Goal: Task Accomplishment & Management: Complete application form

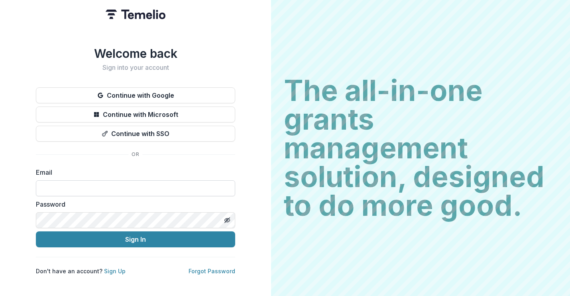
click at [164, 182] on input at bounding box center [135, 188] width 199 height 16
type input "**********"
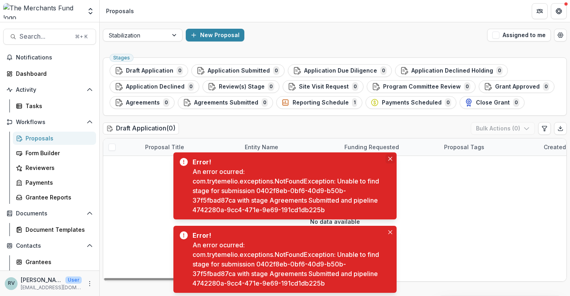
click at [388, 159] on button "Close" at bounding box center [391, 159] width 10 height 10
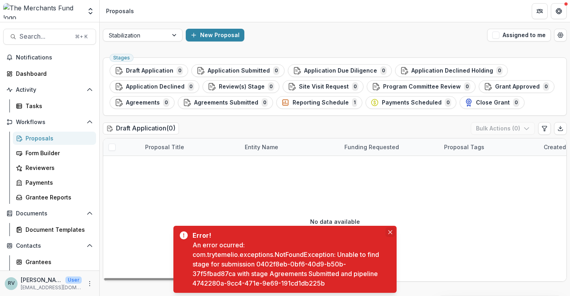
click at [390, 231] on icon "Close" at bounding box center [390, 232] width 4 height 4
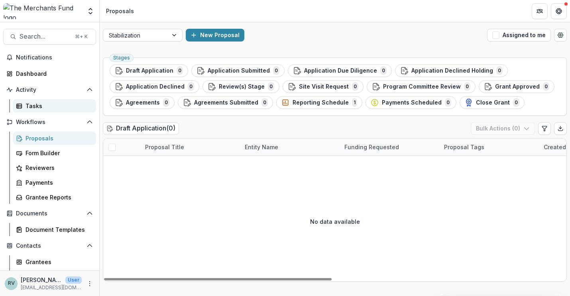
click at [41, 102] on div "Tasks" at bounding box center [58, 106] width 64 height 8
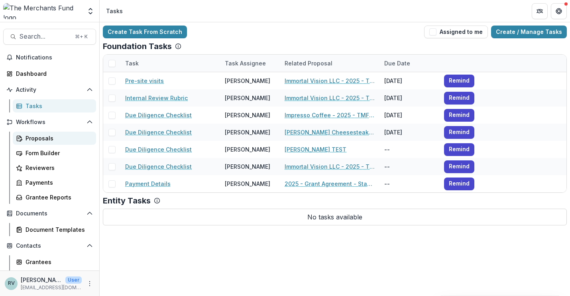
click at [36, 140] on div "Proposals" at bounding box center [58, 138] width 64 height 8
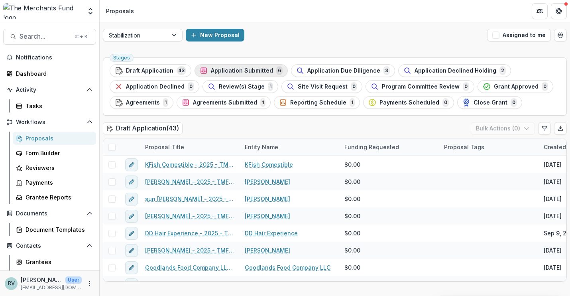
click at [220, 69] on span "Application Submitted" at bounding box center [242, 70] width 62 height 7
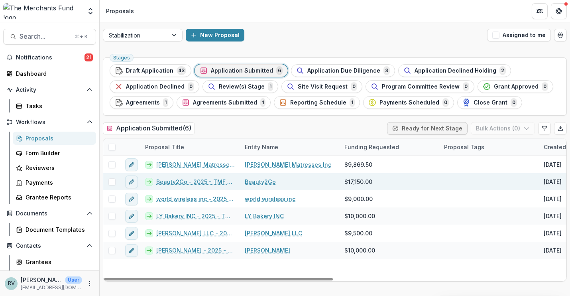
click at [262, 183] on link "Beauty2Go" at bounding box center [260, 181] width 31 height 8
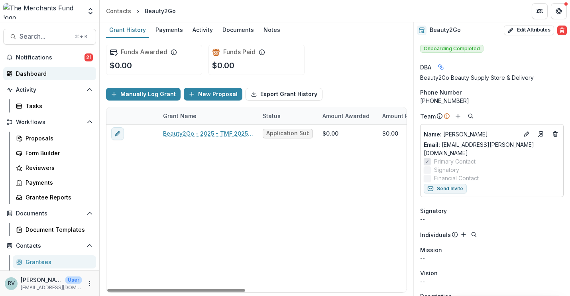
click at [42, 72] on div "Dashboard" at bounding box center [53, 73] width 74 height 8
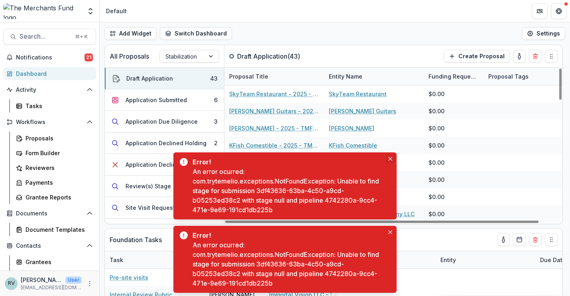
click at [387, 158] on button "Close" at bounding box center [391, 159] width 10 height 10
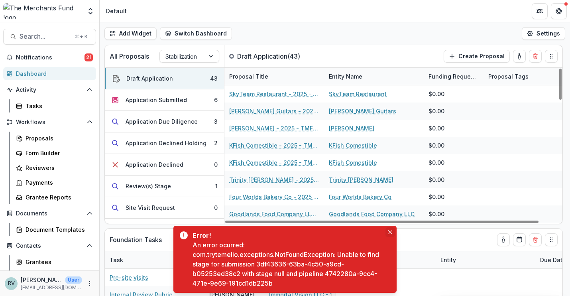
click at [390, 232] on icon "Close" at bounding box center [390, 232] width 4 height 4
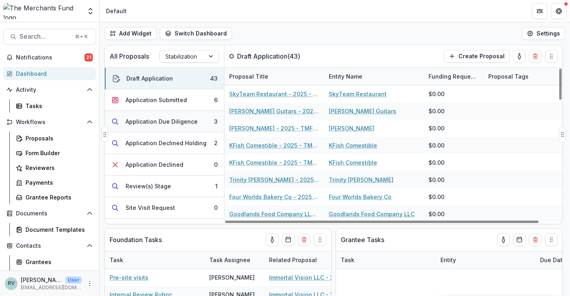
click at [155, 122] on div "Application Due Diligence" at bounding box center [162, 121] width 72 height 8
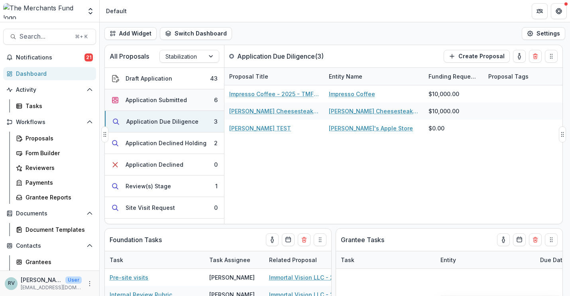
click at [149, 99] on div "Application Submitted" at bounding box center [156, 100] width 61 height 8
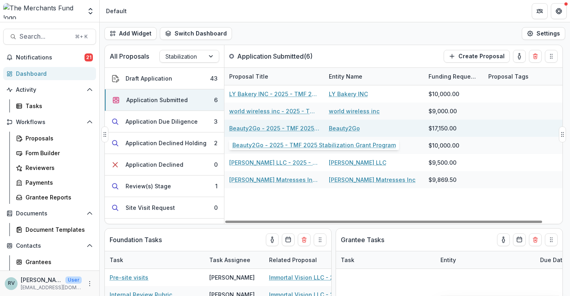
click at [244, 128] on link "Beauty2Go - 2025 - TMF 2025 Stabilization Grant Program" at bounding box center [274, 128] width 90 height 8
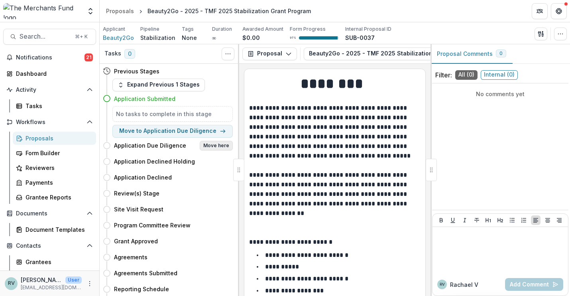
click at [211, 147] on button "Move here" at bounding box center [216, 146] width 33 height 10
select select "**********"
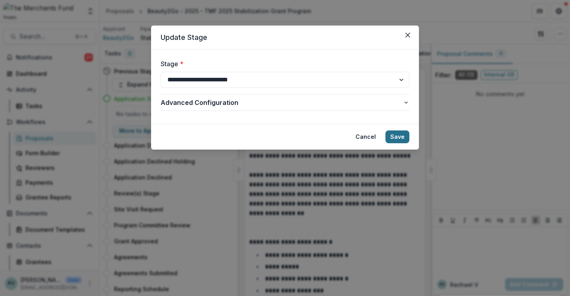
click at [399, 136] on button "Save" at bounding box center [398, 136] width 24 height 13
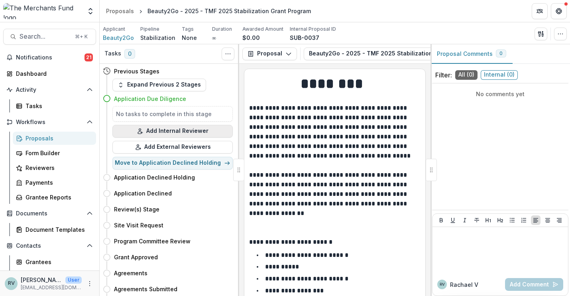
click at [171, 130] on button "Add Internal Reviewer" at bounding box center [172, 131] width 120 height 13
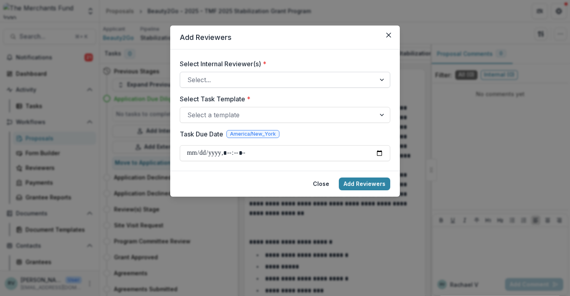
click at [256, 76] on div at bounding box center [277, 79] width 181 height 11
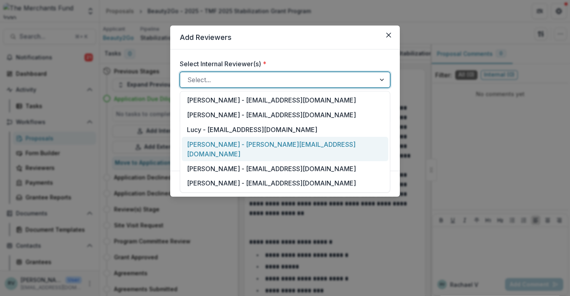
click at [248, 140] on div "Rachael Viscidy - rachael@merchantsfund.org" at bounding box center [285, 149] width 207 height 24
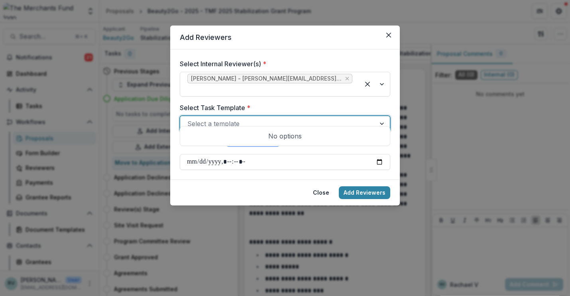
click at [260, 118] on div at bounding box center [277, 123] width 181 height 11
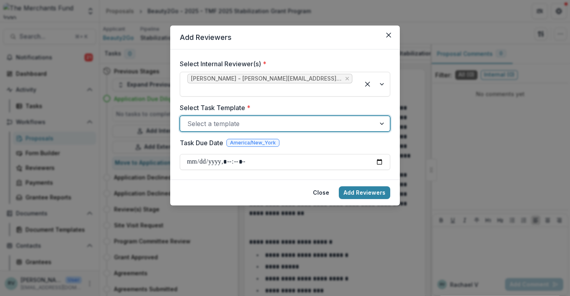
click at [260, 118] on div at bounding box center [277, 123] width 181 height 11
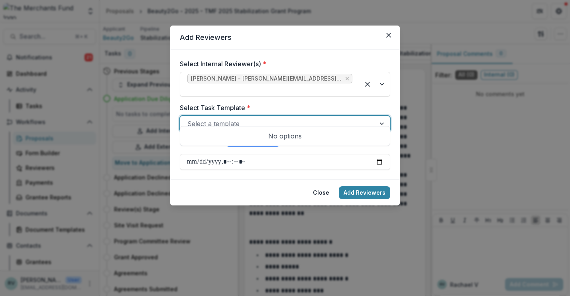
click at [260, 118] on div at bounding box center [277, 123] width 181 height 11
click at [383, 116] on div at bounding box center [383, 123] width 14 height 15
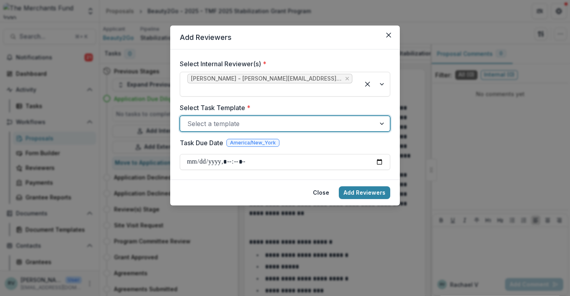
click at [383, 116] on div at bounding box center [383, 123] width 14 height 15
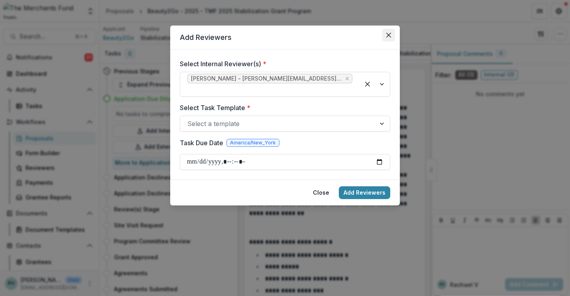
click at [390, 34] on icon "Close" at bounding box center [388, 35] width 5 height 5
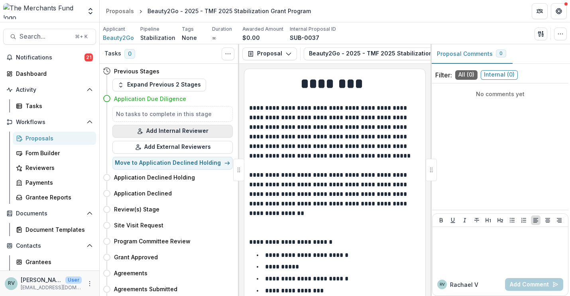
click at [175, 130] on button "Add Internal Reviewer" at bounding box center [172, 131] width 120 height 13
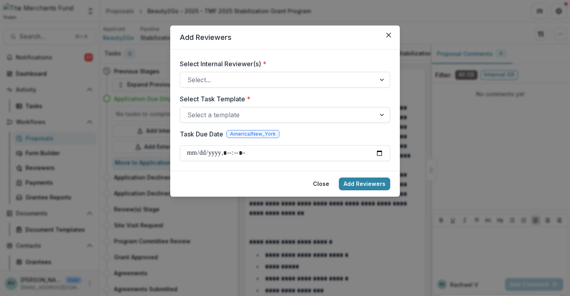
click at [232, 116] on div at bounding box center [277, 114] width 181 height 11
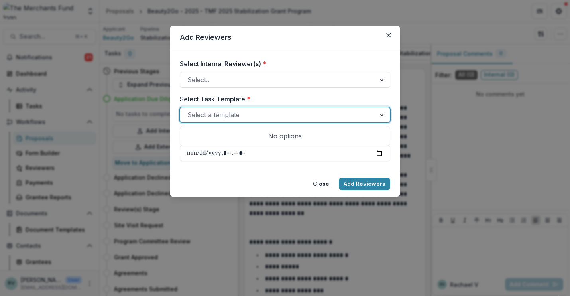
click at [232, 116] on div at bounding box center [277, 114] width 181 height 11
click at [221, 80] on div at bounding box center [277, 79] width 181 height 11
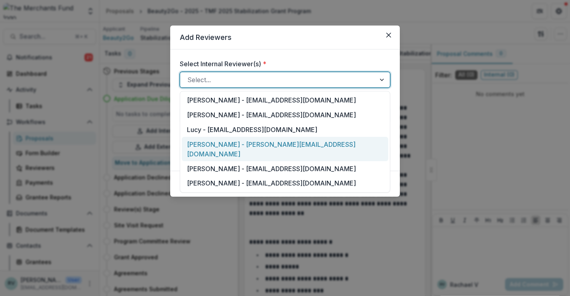
click at [219, 143] on div "Rachael Viscidy - rachael@merchantsfund.org" at bounding box center [285, 149] width 207 height 24
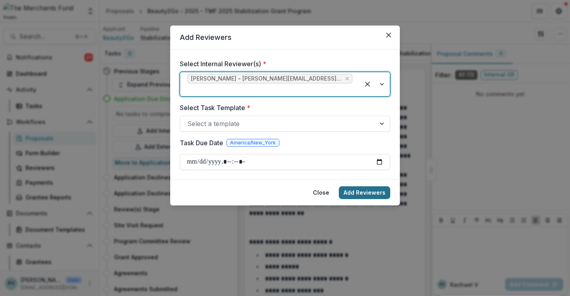
click at [366, 186] on button "Add Reviewers" at bounding box center [364, 192] width 51 height 13
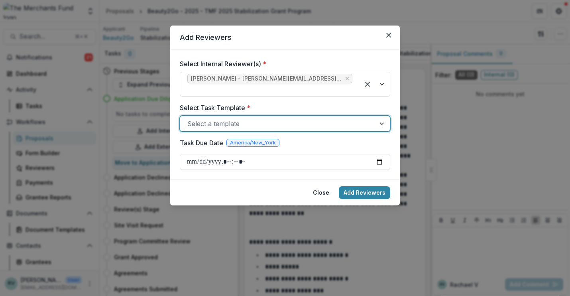
click at [321, 117] on div "Select a template" at bounding box center [277, 123] width 195 height 13
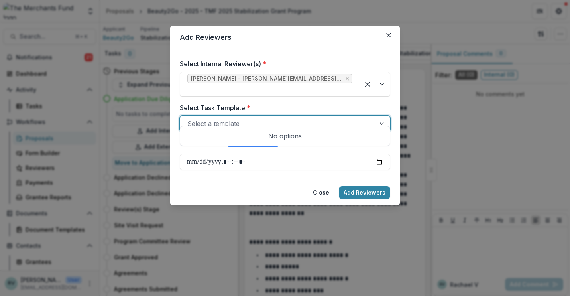
click at [292, 136] on div "No options" at bounding box center [285, 136] width 207 height 16
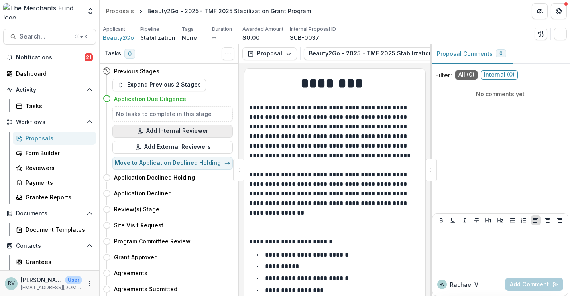
click at [179, 132] on button "Add Internal Reviewer" at bounding box center [172, 131] width 120 height 13
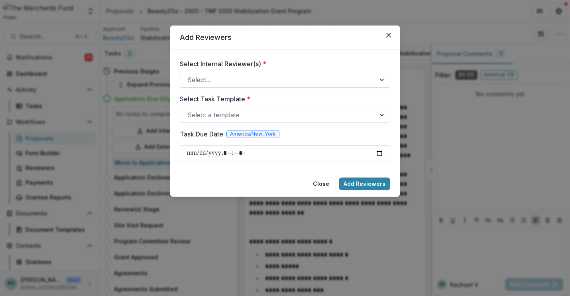
click at [217, 84] on div at bounding box center [277, 79] width 181 height 11
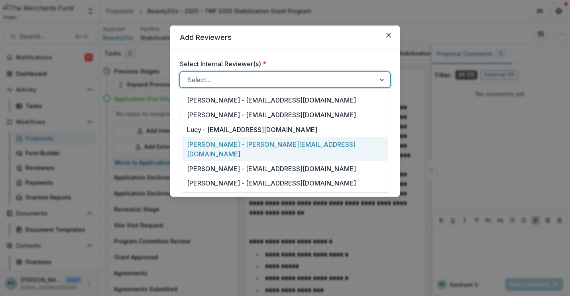
click at [213, 143] on div "Rachael Viscidy - rachael@merchantsfund.org" at bounding box center [285, 149] width 207 height 24
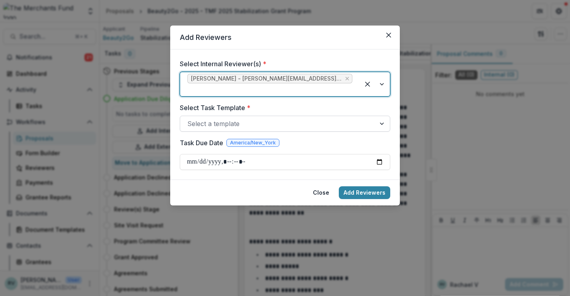
click at [207, 118] on div at bounding box center [277, 123] width 181 height 11
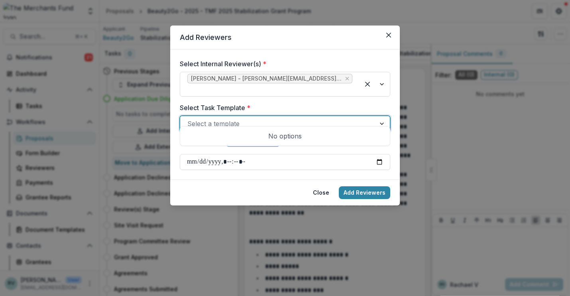
click at [223, 135] on div "No options" at bounding box center [285, 136] width 207 height 16
click at [261, 137] on div "No options" at bounding box center [285, 136] width 207 height 16
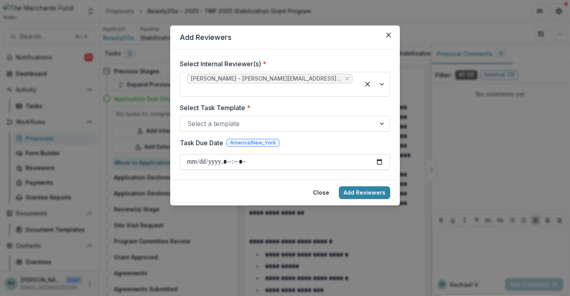
click at [267, 154] on input "Task Due Date" at bounding box center [285, 162] width 211 height 16
click at [246, 118] on div at bounding box center [277, 123] width 181 height 11
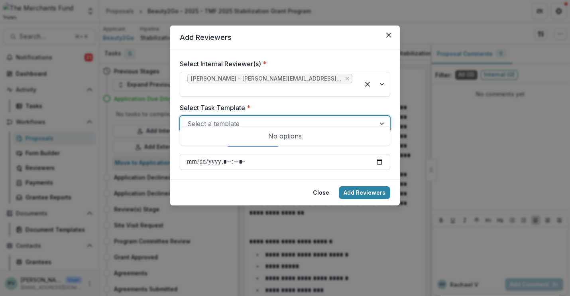
click at [246, 118] on div at bounding box center [277, 123] width 181 height 11
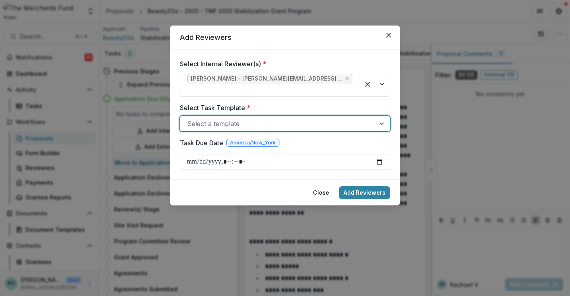
click at [246, 118] on div at bounding box center [277, 123] width 181 height 11
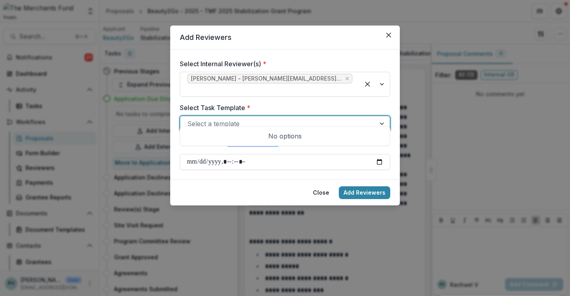
click at [246, 118] on div at bounding box center [277, 123] width 181 height 11
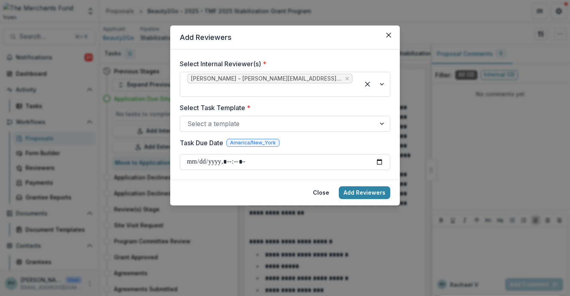
click at [255, 103] on label "Select Task Template *" at bounding box center [283, 108] width 206 height 10
click at [189, 119] on input "Select Task Template *" at bounding box center [188, 124] width 2 height 10
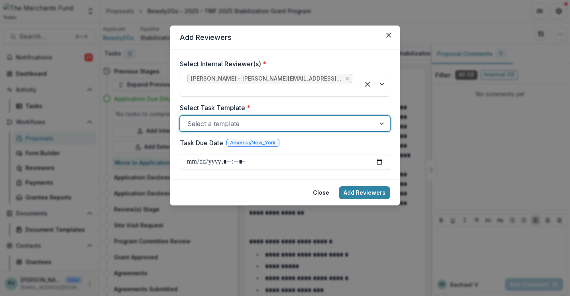
click at [376, 116] on div at bounding box center [383, 123] width 14 height 15
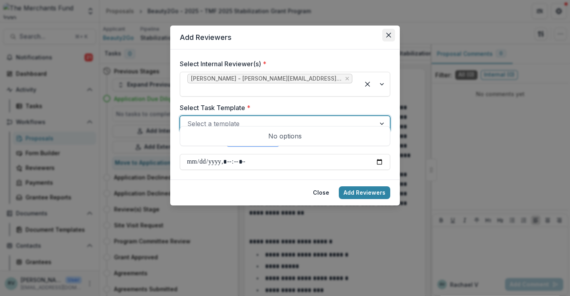
click at [390, 34] on icon "Close" at bounding box center [388, 35] width 5 height 5
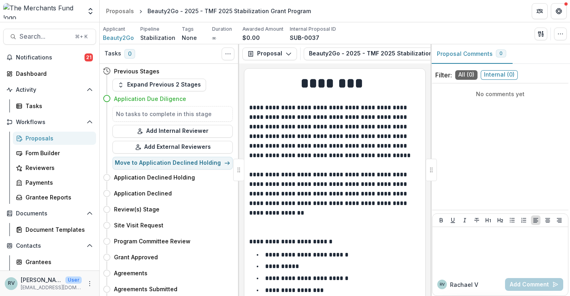
click at [37, 138] on div "Proposals" at bounding box center [58, 138] width 64 height 8
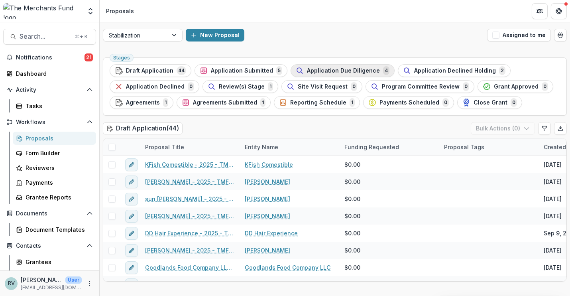
click at [329, 69] on span "Application Due Diligence" at bounding box center [343, 70] width 73 height 7
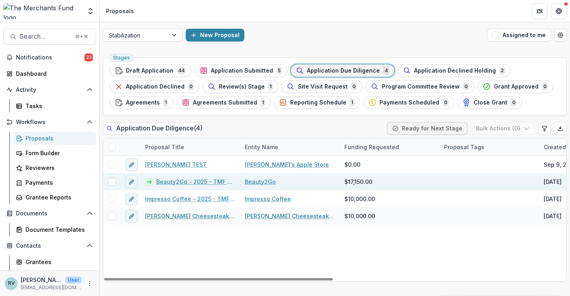
click at [189, 183] on link "Beauty2Go - 2025 - TMF 2025 Stabilization Grant Program" at bounding box center [195, 181] width 79 height 8
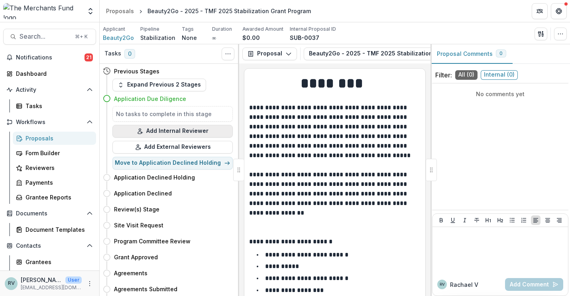
click at [163, 132] on button "Add Internal Reviewer" at bounding box center [172, 131] width 120 height 13
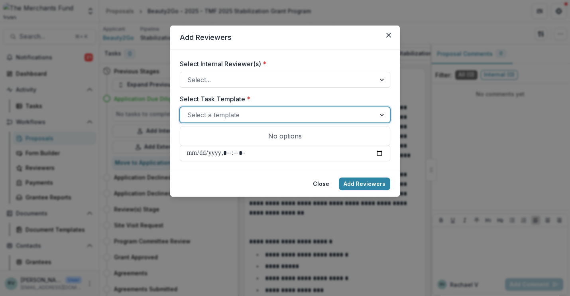
click at [203, 114] on div at bounding box center [277, 114] width 181 height 11
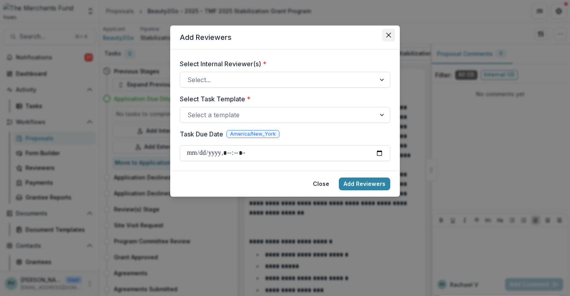
click at [393, 34] on button "Close" at bounding box center [388, 35] width 13 height 13
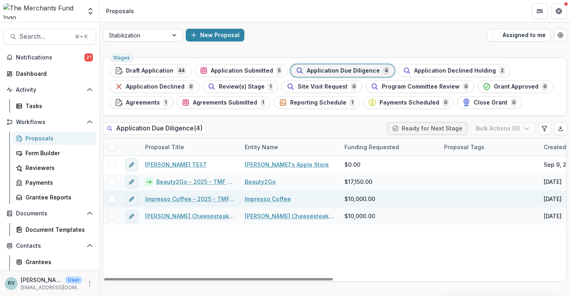
click at [179, 195] on link "Impresso Coffee - 2025 - TMF 2025 Stabilization Grant Program" at bounding box center [190, 199] width 90 height 8
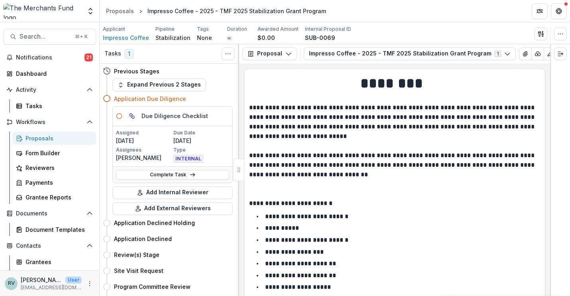
click at [314, 158] on p "**********" at bounding box center [393, 141] width 289 height 77
click at [152, 175] on link "Complete Task" at bounding box center [172, 175] width 113 height 10
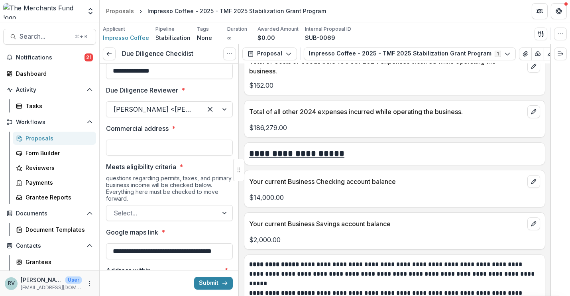
scroll to position [3634, 0]
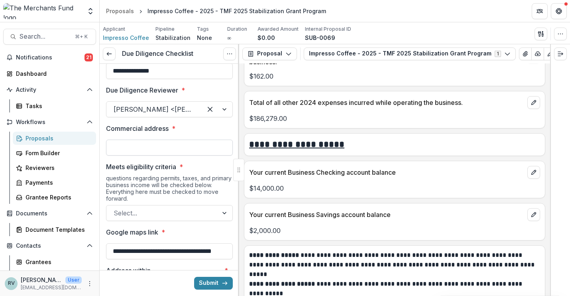
click at [140, 148] on input "Commercial address *" at bounding box center [169, 148] width 127 height 16
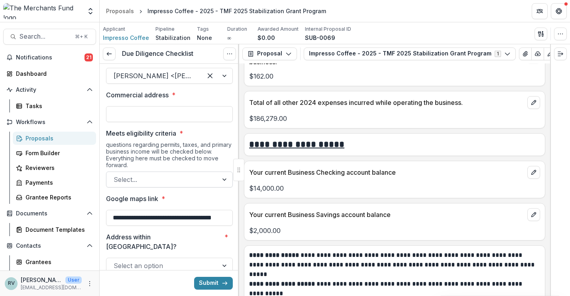
scroll to position [77, 0]
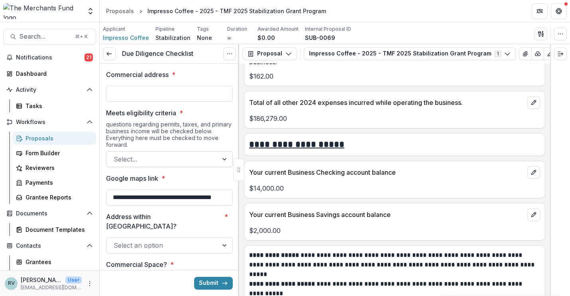
click at [150, 159] on div at bounding box center [162, 159] width 97 height 11
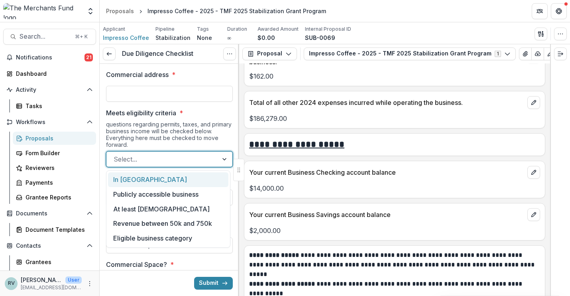
click at [158, 180] on div "In Philadelphia" at bounding box center [168, 179] width 120 height 15
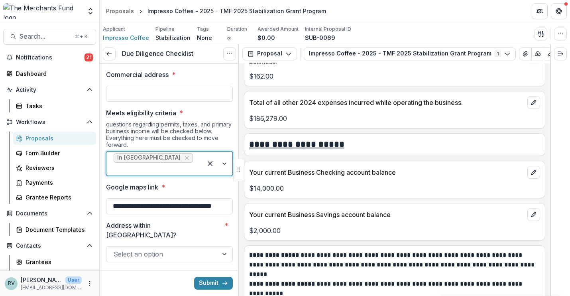
click at [180, 164] on div at bounding box center [154, 169] width 81 height 11
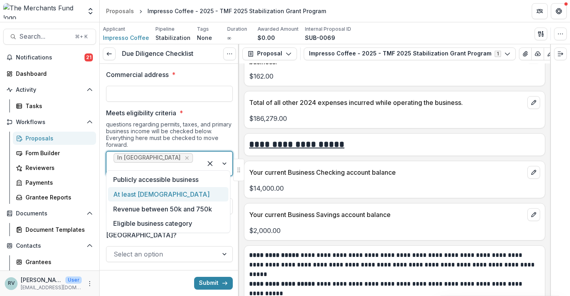
click at [175, 191] on div "At least 2 years old" at bounding box center [168, 194] width 120 height 15
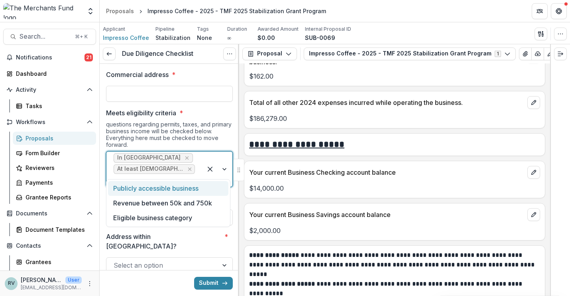
click at [187, 175] on div at bounding box center [154, 180] width 81 height 11
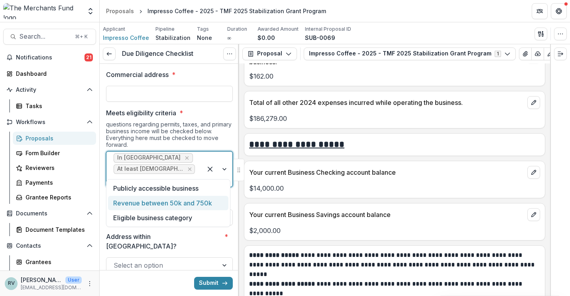
click at [176, 201] on div "Revenue between 50k and 750k" at bounding box center [168, 203] width 120 height 15
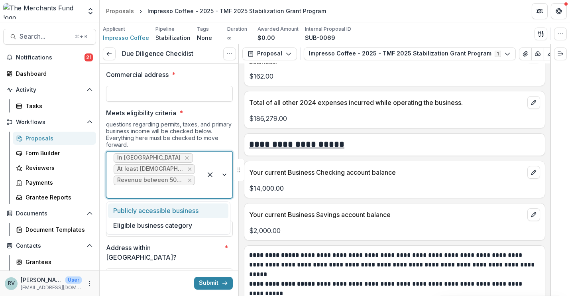
click at [183, 193] on div at bounding box center [154, 191] width 81 height 11
click at [178, 209] on div "Publicly accessible business" at bounding box center [168, 210] width 120 height 15
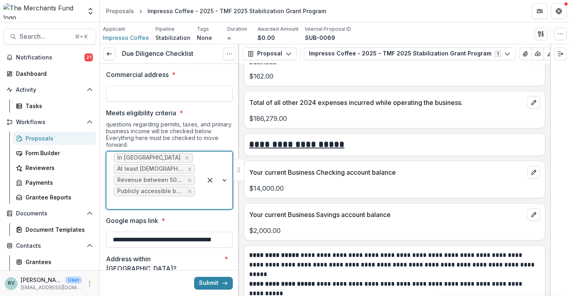
click at [181, 201] on div at bounding box center [154, 202] width 81 height 11
click at [178, 223] on div "Eligible business category" at bounding box center [168, 222] width 120 height 15
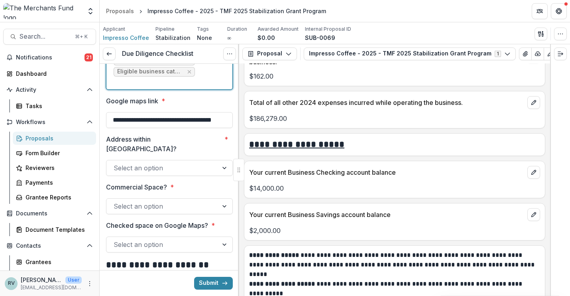
scroll to position [213, 0]
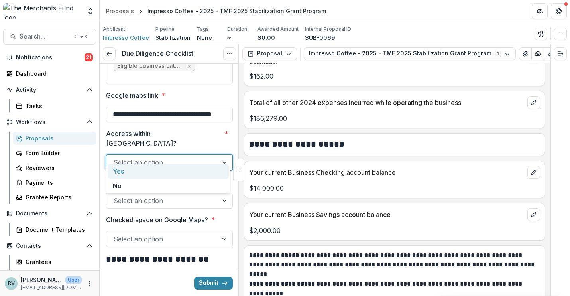
click at [144, 157] on div at bounding box center [162, 162] width 97 height 11
click at [145, 174] on div "Yes" at bounding box center [168, 171] width 121 height 15
click at [148, 195] on div at bounding box center [162, 200] width 97 height 11
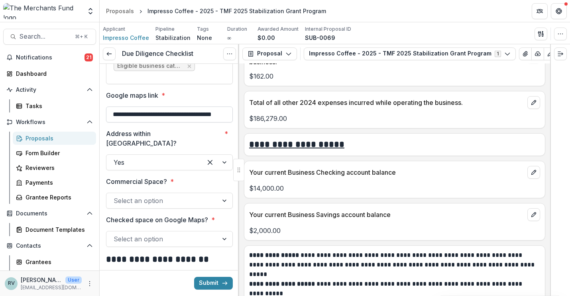
click at [200, 119] on input "**********" at bounding box center [169, 114] width 127 height 16
click at [158, 195] on div at bounding box center [162, 200] width 97 height 11
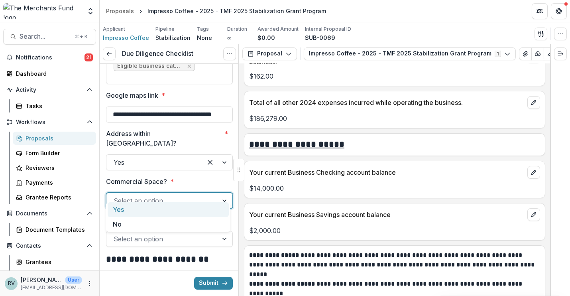
click at [156, 210] on div "Yes" at bounding box center [168, 209] width 121 height 15
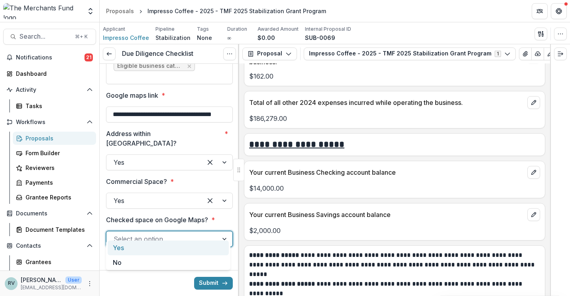
click at [172, 233] on div at bounding box center [162, 238] width 97 height 11
click at [172, 249] on div "Yes" at bounding box center [168, 247] width 121 height 15
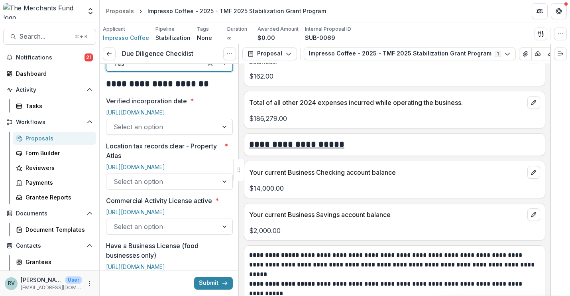
scroll to position [390, 0]
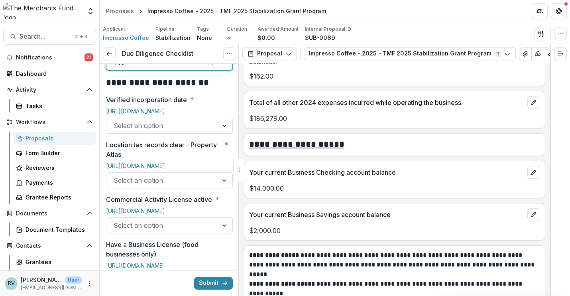
click at [165, 108] on link "https://file.dos.pa.gov/search/business" at bounding box center [135, 111] width 59 height 7
click at [192, 120] on div at bounding box center [162, 125] width 97 height 11
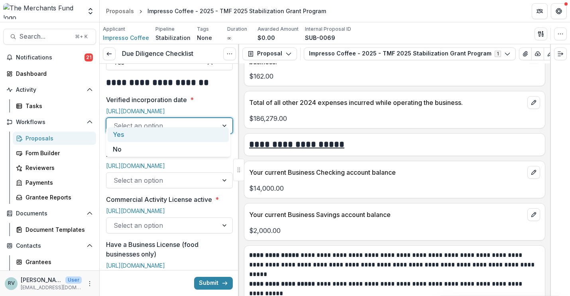
click at [191, 130] on div "Yes" at bounding box center [168, 134] width 121 height 15
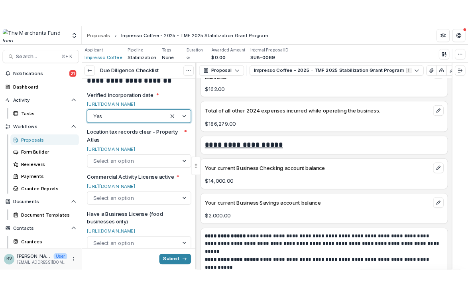
scroll to position [421, 0]
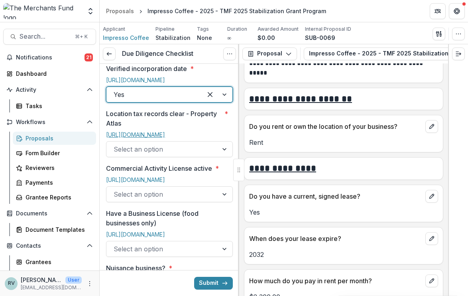
click at [143, 131] on link "https://property.phila.gov/" at bounding box center [135, 134] width 59 height 7
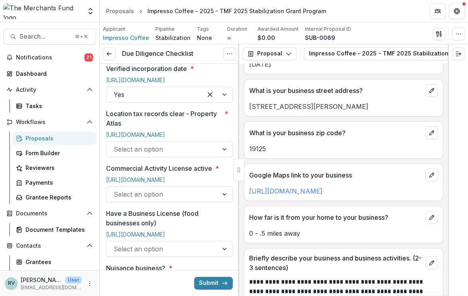
scroll to position [494, 0]
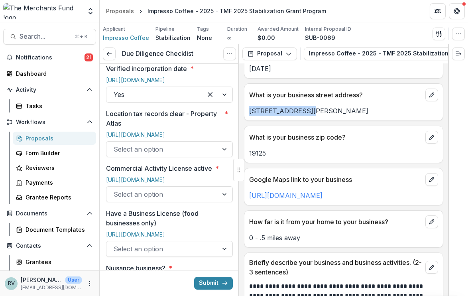
drag, startPoint x: 303, startPoint y: 109, endPoint x: 249, endPoint y: 112, distance: 53.5
click at [249, 112] on p "544 e. girard ave" at bounding box center [343, 111] width 189 height 10
copy p "544 e. girard ave"
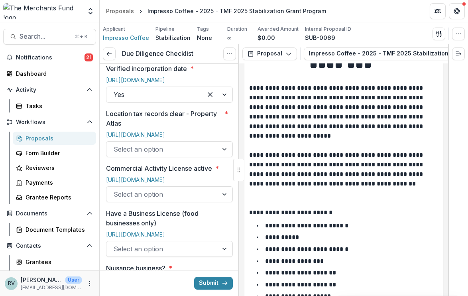
scroll to position [17, 0]
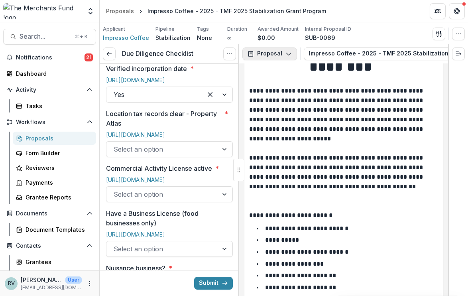
click at [287, 59] on button "Proposal" at bounding box center [269, 53] width 55 height 13
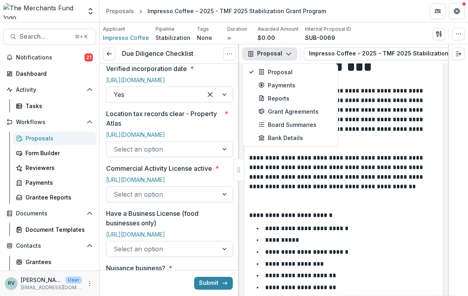
click at [380, 102] on p "**********" at bounding box center [342, 138] width 187 height 105
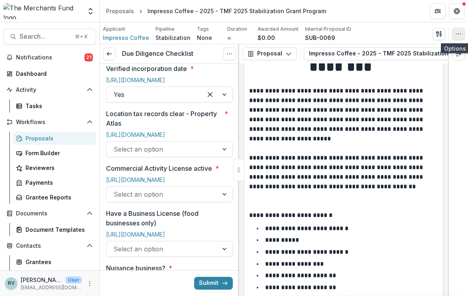
click at [458, 32] on icon "button" at bounding box center [458, 34] width 6 height 6
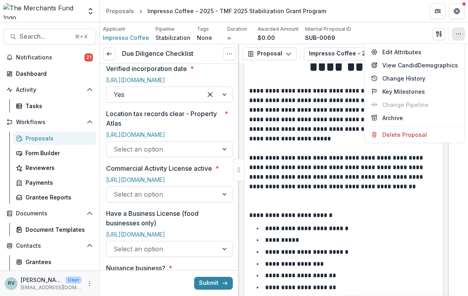
click at [298, 145] on p "**********" at bounding box center [342, 138] width 187 height 105
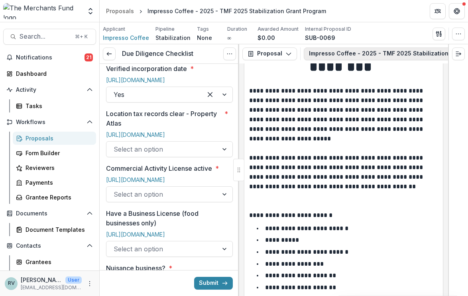
click at [325, 55] on button "Impresso Coffee - 2025 - TMF 2025 Stabilization Grant Program 1" at bounding box center [410, 53] width 212 height 13
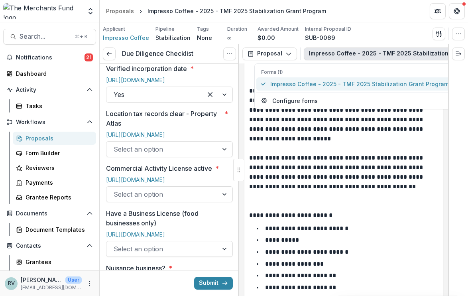
click at [317, 84] on span "Impresso Coffee - 2025 - TMF 2025 Stabilization Grant Program" at bounding box center [359, 84] width 179 height 8
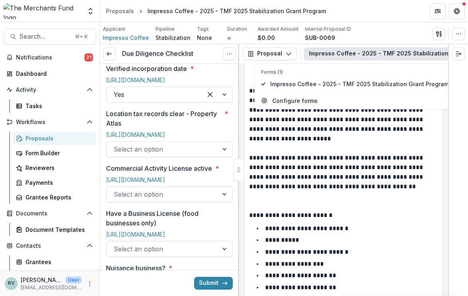
click at [316, 153] on p "**********" at bounding box center [342, 138] width 187 height 105
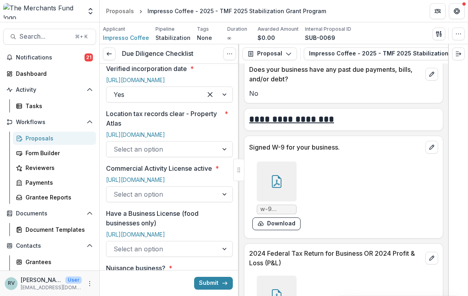
scroll to position [5408, 0]
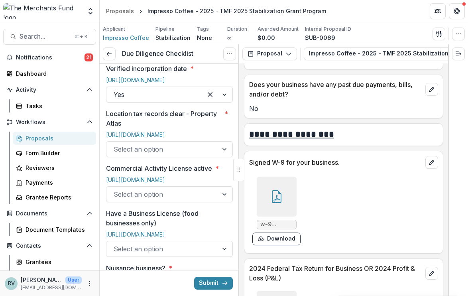
click at [279, 190] on icon at bounding box center [276, 196] width 13 height 13
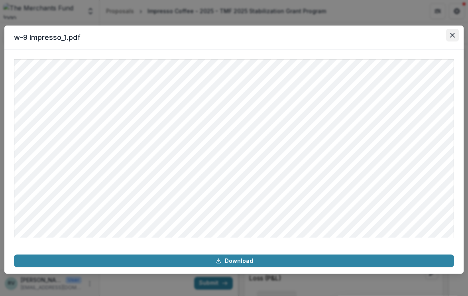
click at [455, 31] on button "Close" at bounding box center [452, 35] width 13 height 13
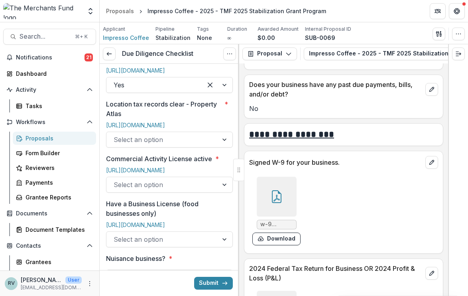
scroll to position [432, 0]
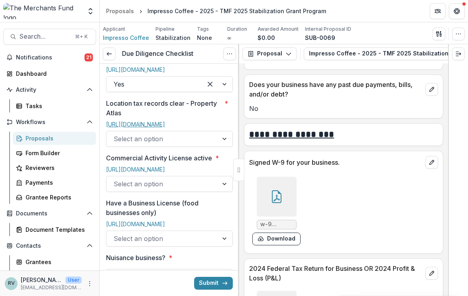
click at [151, 121] on link "https://property.phila.gov/" at bounding box center [135, 124] width 59 height 7
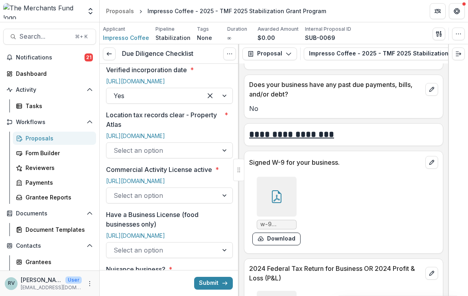
scroll to position [420, 0]
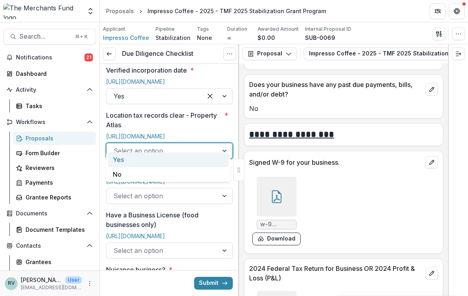
click at [150, 145] on div at bounding box center [162, 150] width 97 height 11
click at [131, 159] on div "Yes" at bounding box center [168, 159] width 121 height 15
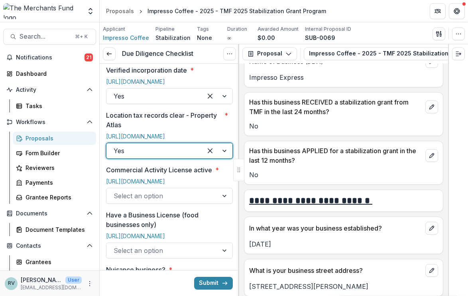
scroll to position [316, 0]
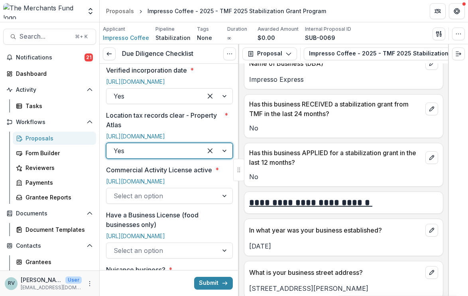
click at [167, 165] on p "Commercial Activity License active" at bounding box center [159, 170] width 106 height 10
click at [116, 191] on input "Commercial Activity License active *" at bounding box center [115, 196] width 2 height 10
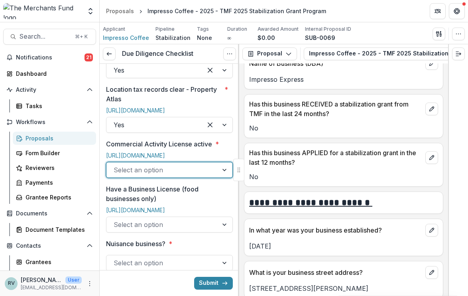
scroll to position [449, 0]
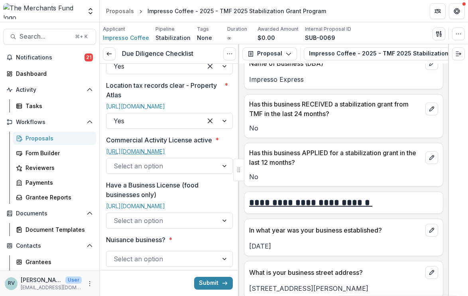
click at [146, 148] on link "https://eclipse.phila.gov/phillylmsprod/pub/lms/Default.aspx?PossePresentation=…" at bounding box center [135, 151] width 59 height 7
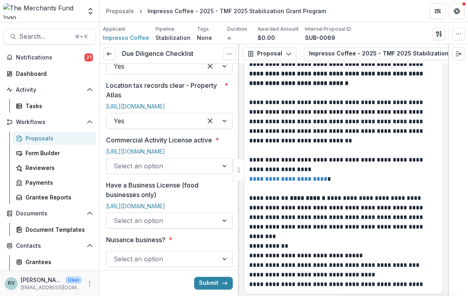
scroll to position [1937, 0]
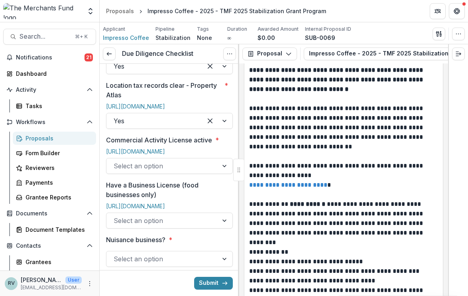
click at [158, 171] on div at bounding box center [162, 165] width 97 height 11
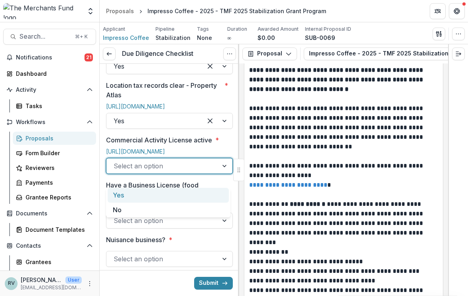
click at [150, 194] on div "Yes" at bounding box center [168, 195] width 121 height 15
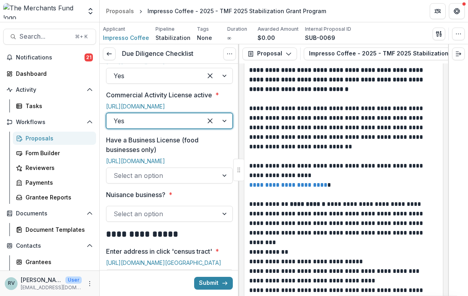
scroll to position [497, 0]
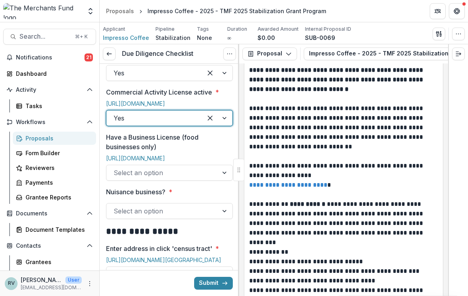
click at [142, 178] on div at bounding box center [162, 172] width 97 height 11
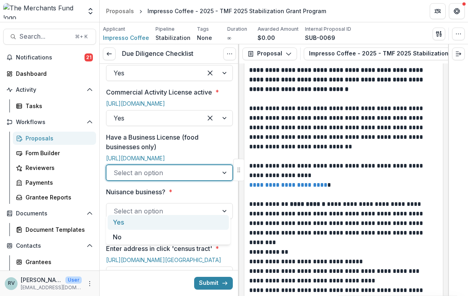
click at [144, 221] on div "Yes" at bounding box center [168, 222] width 121 height 15
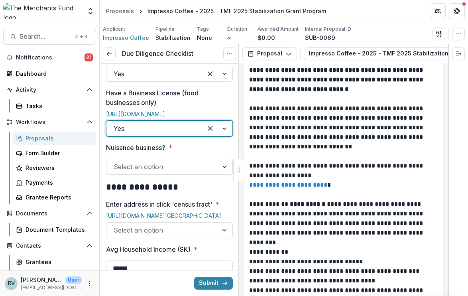
scroll to position [545, 0]
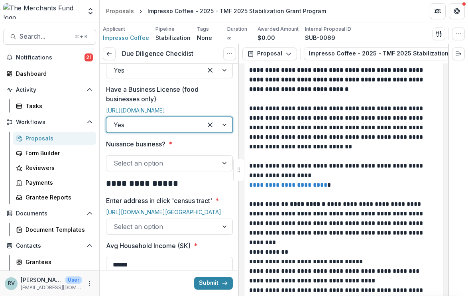
click at [143, 169] on div at bounding box center [162, 163] width 97 height 11
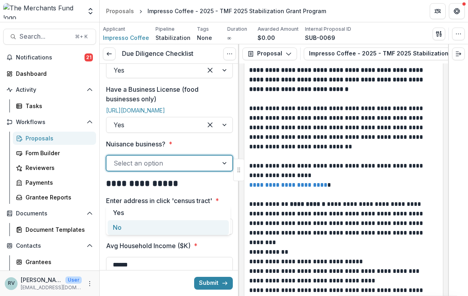
click at [151, 227] on div "No" at bounding box center [168, 227] width 121 height 15
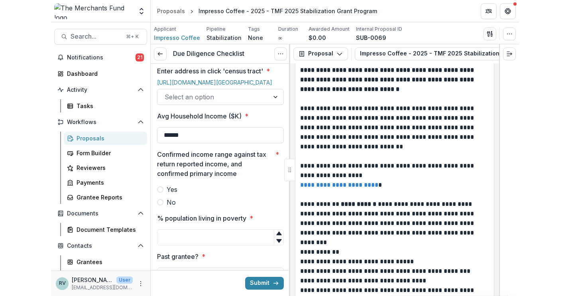
scroll to position [680, 0]
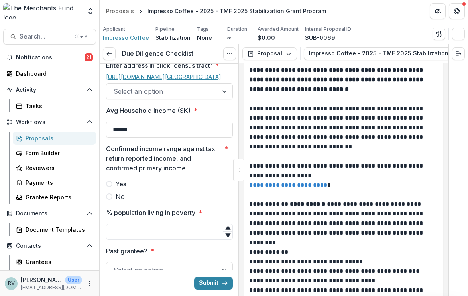
click at [168, 80] on link "https://censusreporter.org/locate/?lat=39.96886&lng=-75.16322&address=1540%20Ri…" at bounding box center [163, 76] width 115 height 7
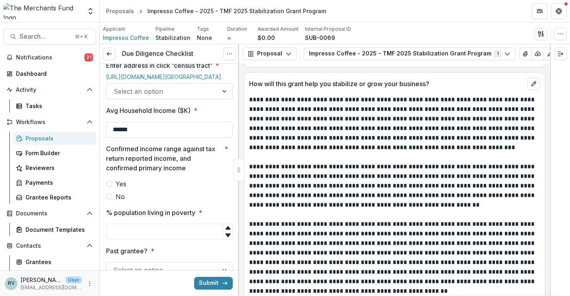
click at [170, 97] on div at bounding box center [162, 91] width 97 height 11
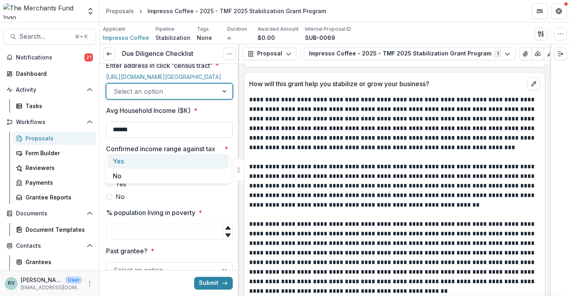
click at [168, 159] on div "Yes" at bounding box center [168, 161] width 121 height 15
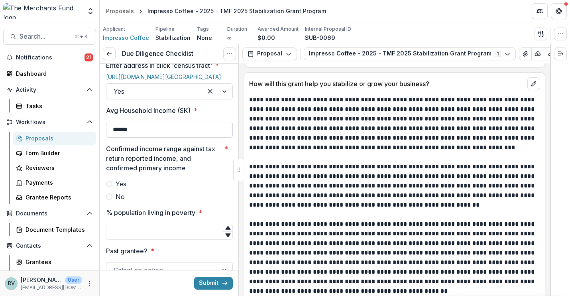
click at [150, 138] on input "******" at bounding box center [169, 130] width 127 height 16
type input "*"
type input "********"
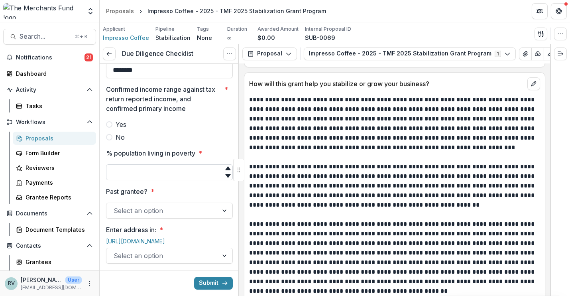
scroll to position [746, 0]
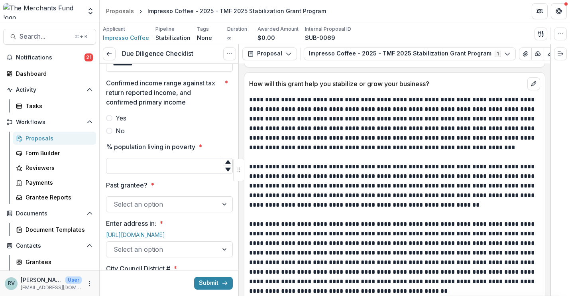
click at [160, 174] on input "% population living in poverty *" at bounding box center [169, 166] width 127 height 16
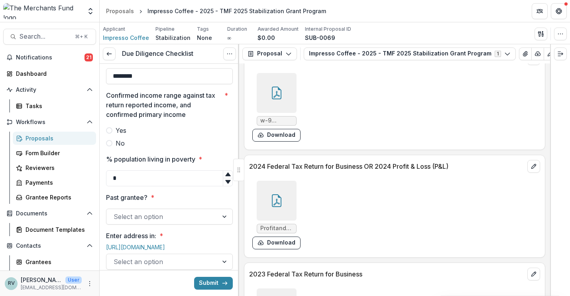
scroll to position [4979, 0]
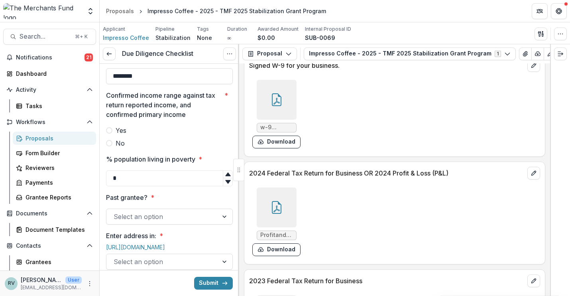
type input "*"
click at [284, 192] on div at bounding box center [277, 207] width 40 height 40
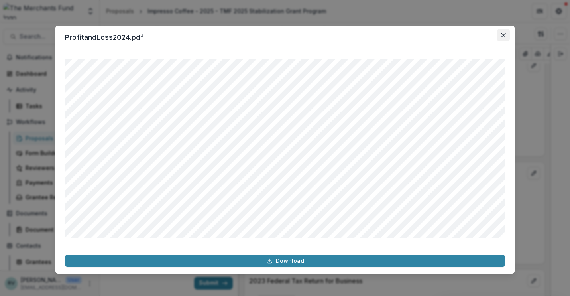
click at [505, 34] on icon "Close" at bounding box center [503, 35] width 5 height 5
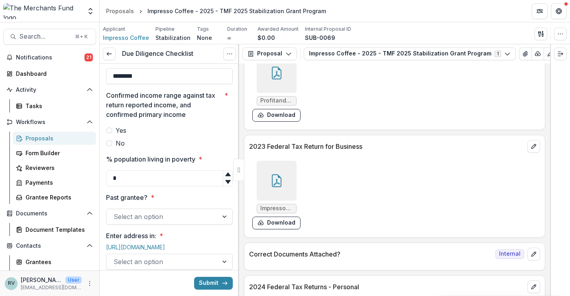
scroll to position [5114, 0]
click at [272, 173] on icon at bounding box center [277, 179] width 10 height 13
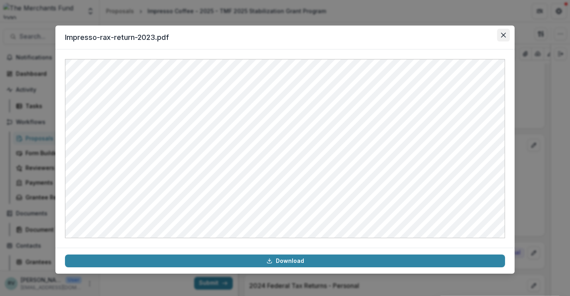
click at [502, 33] on icon "Close" at bounding box center [503, 35] width 5 height 5
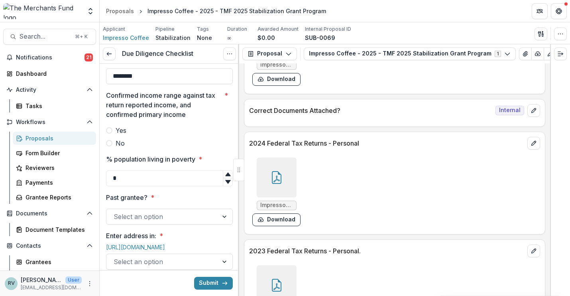
scroll to position [5262, 0]
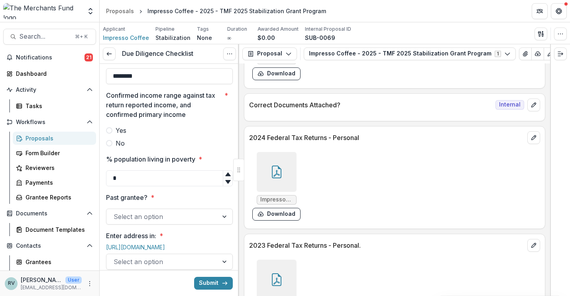
click at [272, 168] on icon at bounding box center [276, 172] width 13 height 13
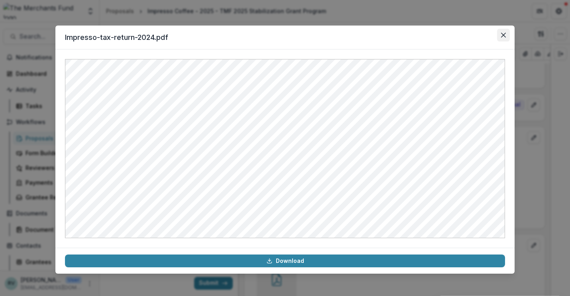
click at [505, 33] on icon "Close" at bounding box center [503, 35] width 5 height 5
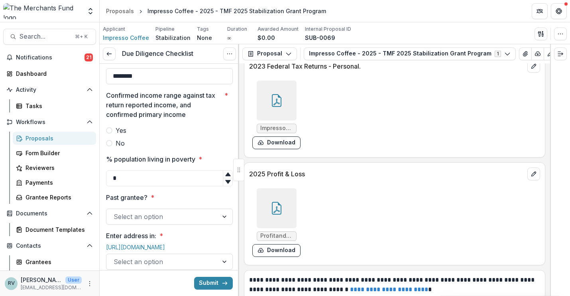
scroll to position [5416, 0]
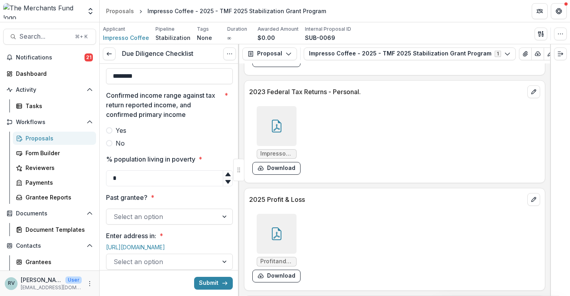
click at [278, 132] on div at bounding box center [277, 126] width 40 height 40
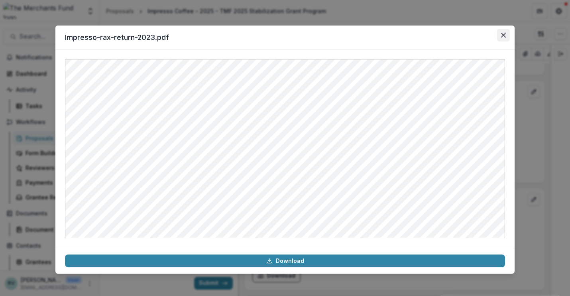
click at [503, 39] on button "Close" at bounding box center [503, 35] width 13 height 13
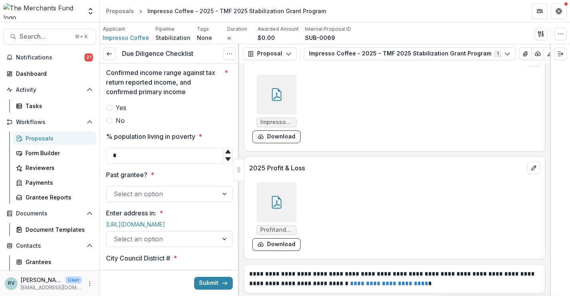
scroll to position [757, 0]
click at [108, 123] on span at bounding box center [109, 120] width 6 height 6
click at [111, 112] on label "Yes" at bounding box center [169, 107] width 127 height 10
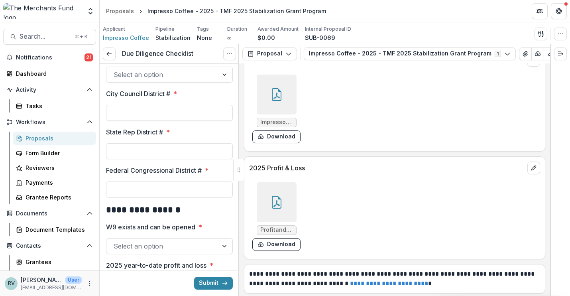
scroll to position [922, 0]
click at [146, 63] on link "https://live.cicerodata.com" at bounding box center [135, 59] width 59 height 7
type input "*"
type input "***"
click at [174, 136] on label "State Rep District # *" at bounding box center [167, 131] width 122 height 10
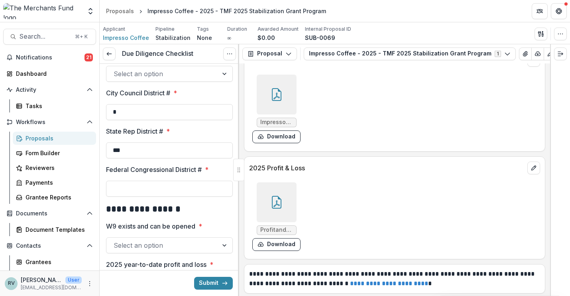
click at [174, 158] on input "***" at bounding box center [169, 150] width 127 height 16
click at [221, 136] on label "State Rep District # *" at bounding box center [167, 131] width 122 height 10
click at [221, 158] on input "***" at bounding box center [169, 150] width 127 height 16
click at [229, 158] on div "State Rep District # * ***" at bounding box center [169, 142] width 127 height 32
click at [106, 286] on div "Submit" at bounding box center [170, 283] width 140 height 26
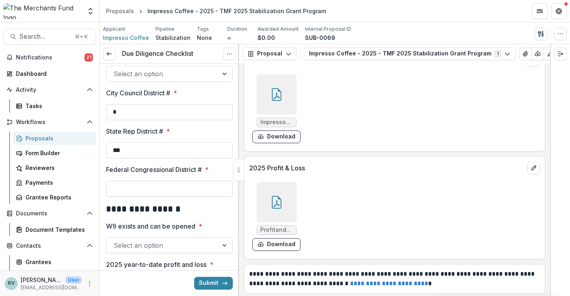
click at [148, 197] on input "Federal Congressional District # *" at bounding box center [169, 189] width 127 height 16
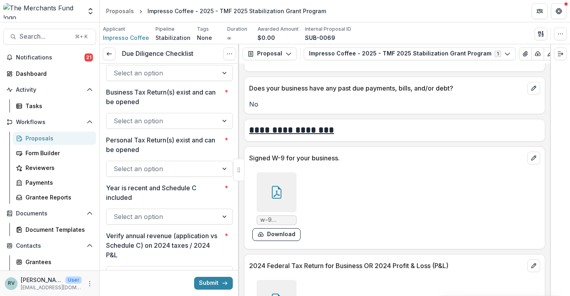
scroll to position [4877, 0]
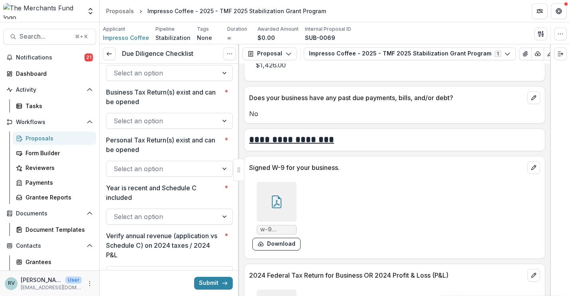
type input "*"
click at [281, 195] on icon at bounding box center [276, 201] width 13 height 13
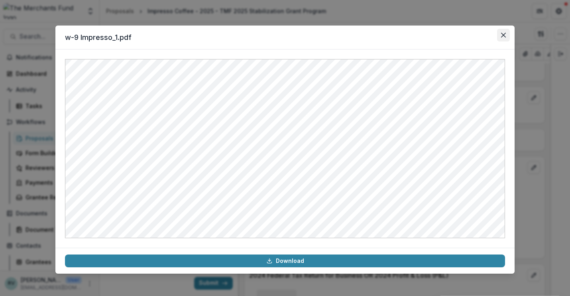
click at [499, 41] on button "Close" at bounding box center [503, 35] width 13 height 13
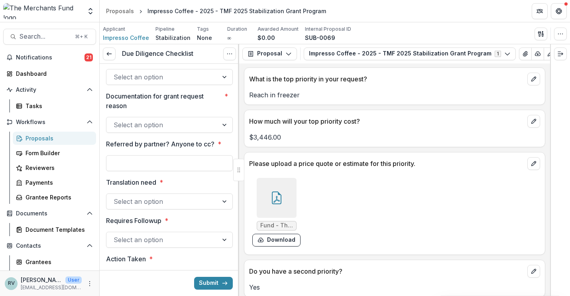
scroll to position [2443, 0]
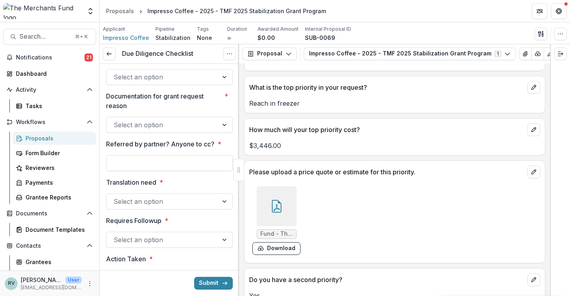
click at [272, 200] on icon at bounding box center [276, 206] width 13 height 13
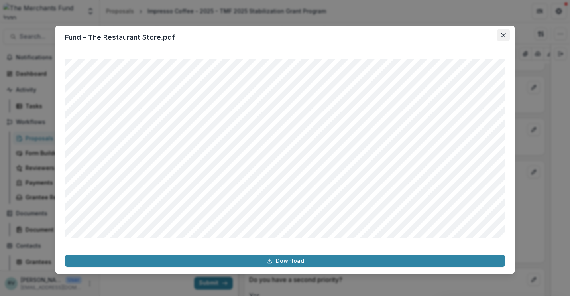
click at [505, 37] on icon "Close" at bounding box center [503, 35] width 5 height 5
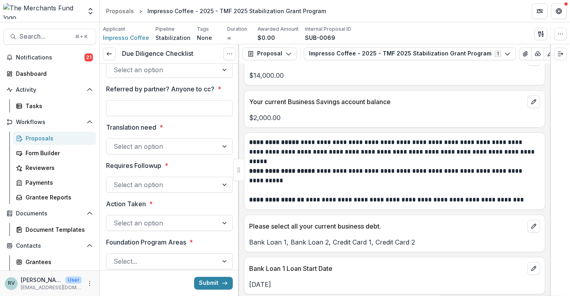
scroll to position [3693, 0]
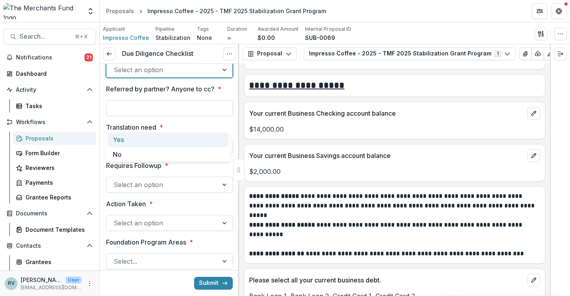
click at [168, 75] on div at bounding box center [162, 69] width 97 height 11
click at [164, 141] on div "Yes" at bounding box center [168, 139] width 121 height 15
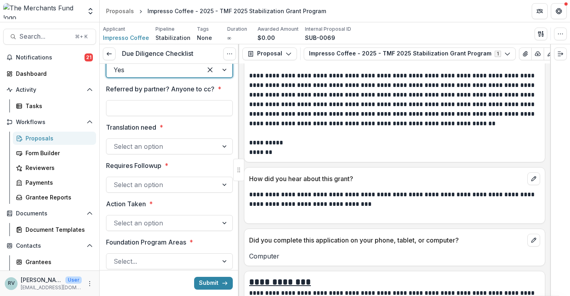
scroll to position [6469, 0]
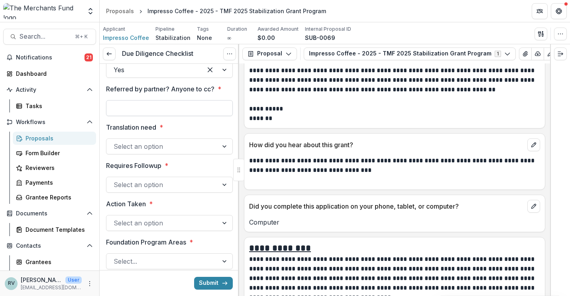
click at [163, 116] on input "Referred by partner? Anyone to cc? *" at bounding box center [169, 108] width 127 height 16
type input "**********"
click at [312, 175] on p at bounding box center [394, 180] width 291 height 10
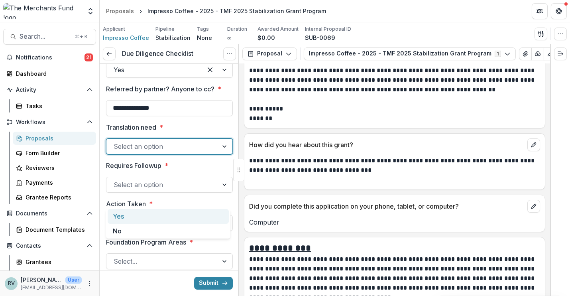
click at [156, 152] on div at bounding box center [162, 146] width 97 height 11
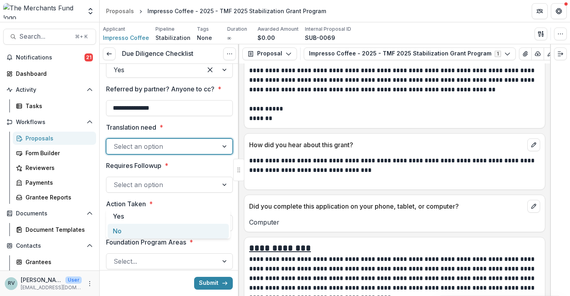
click at [152, 226] on div "No" at bounding box center [168, 231] width 121 height 15
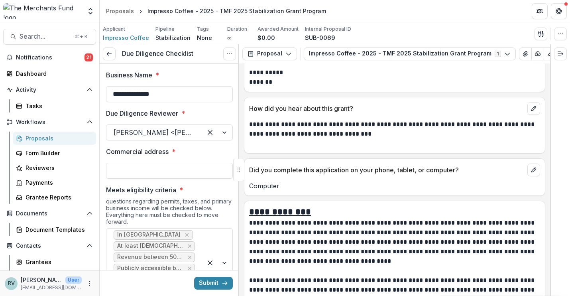
scroll to position [0, 0]
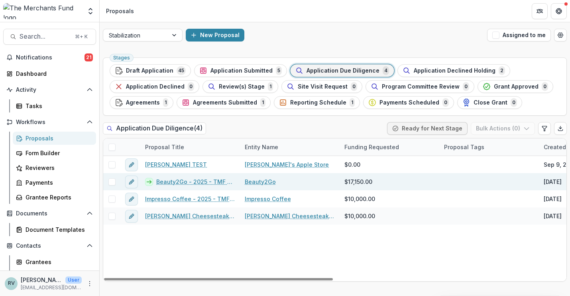
click at [215, 181] on link "Beauty2Go - 2025 - TMF 2025 Stabilization Grant Program" at bounding box center [195, 181] width 79 height 8
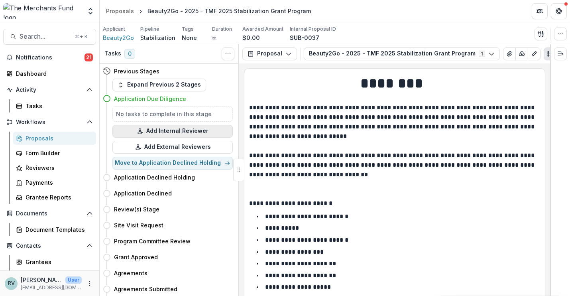
click at [164, 132] on button "Add Internal Reviewer" at bounding box center [172, 131] width 120 height 13
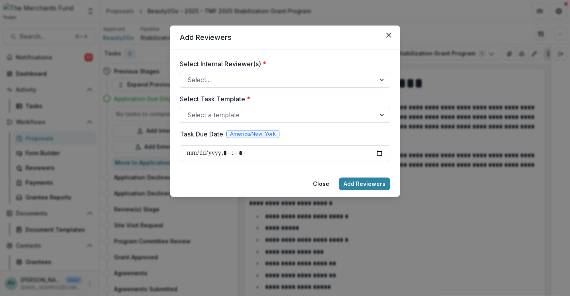
click at [228, 114] on div at bounding box center [277, 114] width 181 height 11
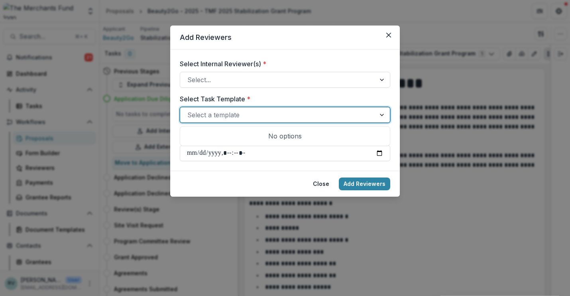
click at [228, 114] on div at bounding box center [277, 114] width 181 height 11
click at [215, 86] on div "Select..." at bounding box center [285, 80] width 211 height 16
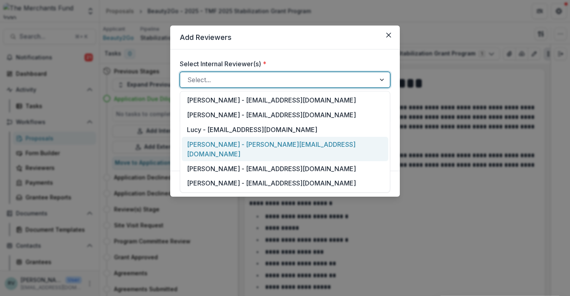
click at [215, 144] on div "Rachael Viscidy - rachael@merchantsfund.org" at bounding box center [285, 149] width 207 height 24
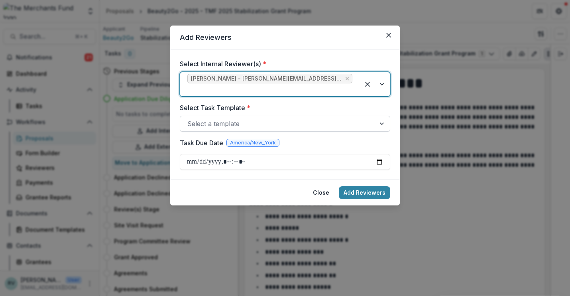
click at [248, 118] on div at bounding box center [277, 123] width 181 height 11
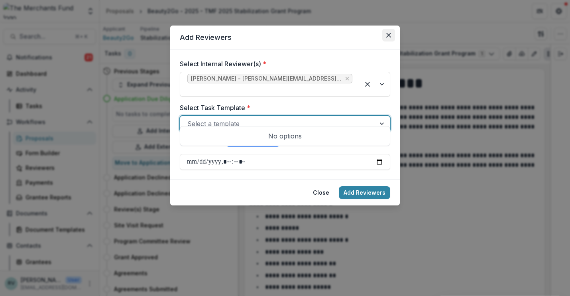
click at [389, 35] on icon "Close" at bounding box center [388, 35] width 5 height 5
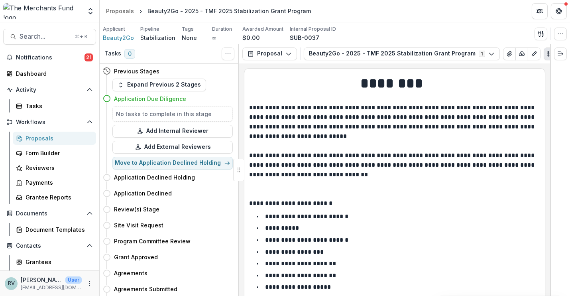
click at [36, 139] on div "Proposals" at bounding box center [58, 138] width 64 height 8
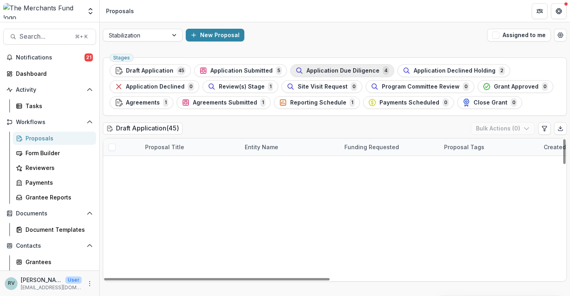
click at [311, 71] on span "Application Due Diligence" at bounding box center [343, 70] width 73 height 7
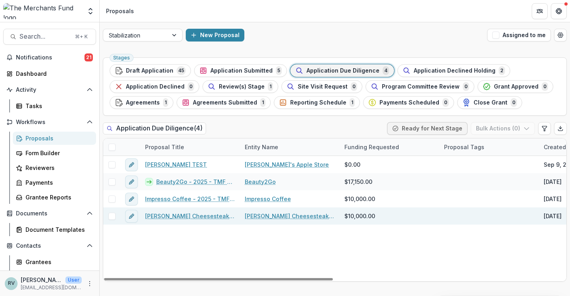
click at [207, 218] on link "Penrose Cheesesteak LLC - 2025 - TMF 2025 Stabilization Grant Program" at bounding box center [190, 216] width 90 height 8
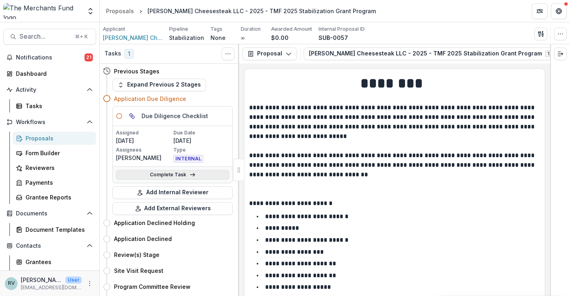
click at [177, 174] on link "Complete Task" at bounding box center [172, 175] width 113 height 10
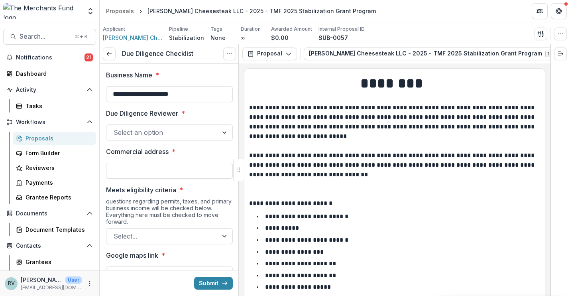
type input "*******"
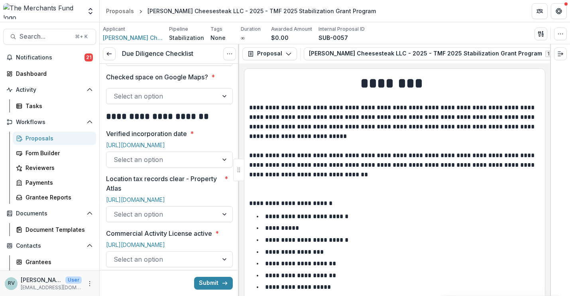
scroll to position [308, 0]
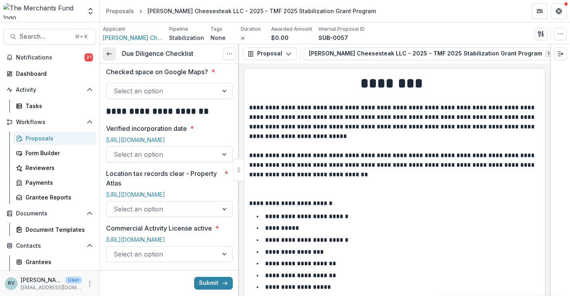
click at [111, 54] on icon at bounding box center [109, 54] width 6 height 6
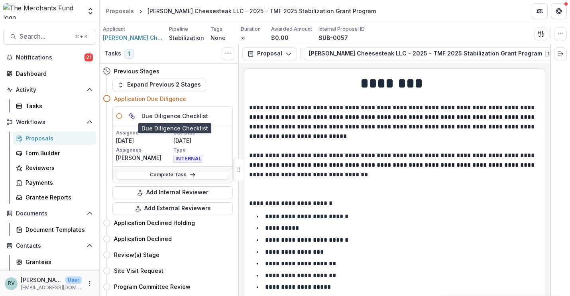
scroll to position [4, 0]
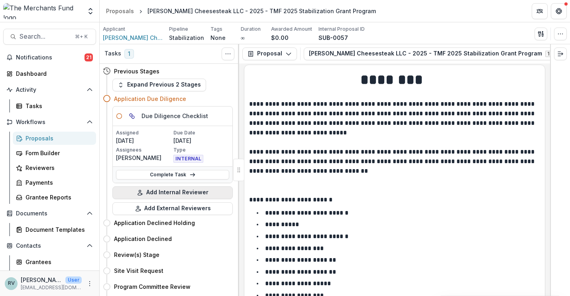
click at [170, 191] on button "Add Internal Reviewer" at bounding box center [172, 192] width 120 height 13
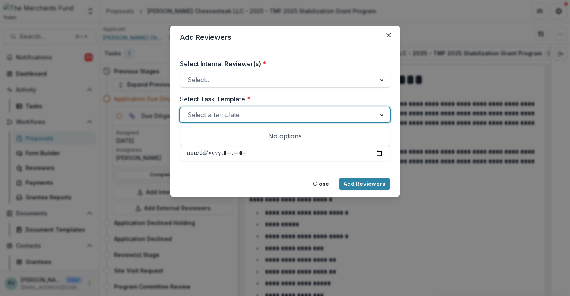
click at [225, 117] on div at bounding box center [277, 114] width 181 height 11
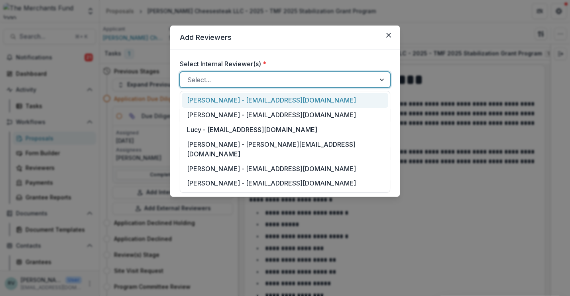
click at [223, 76] on div at bounding box center [277, 79] width 181 height 11
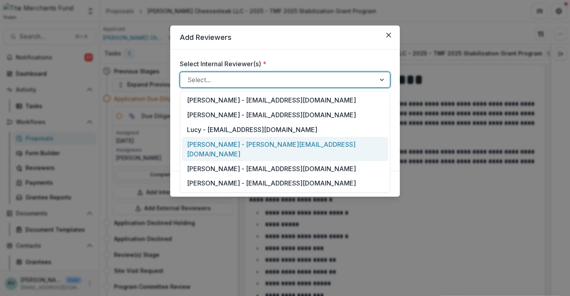
click at [222, 144] on div "Rachael Viscidy - rachael@merchantsfund.org" at bounding box center [285, 149] width 207 height 24
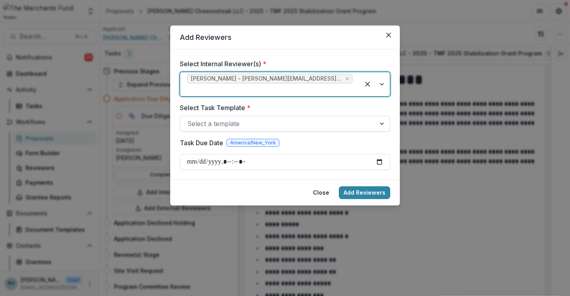
click at [221, 118] on div at bounding box center [277, 123] width 181 height 11
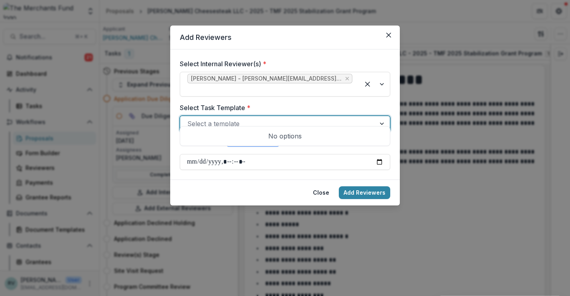
click at [221, 118] on div at bounding box center [277, 123] width 181 height 11
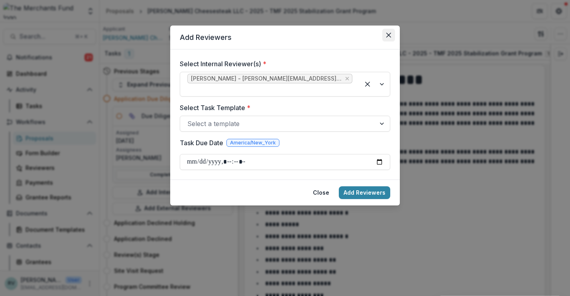
click at [390, 35] on icon "Close" at bounding box center [388, 35] width 5 height 5
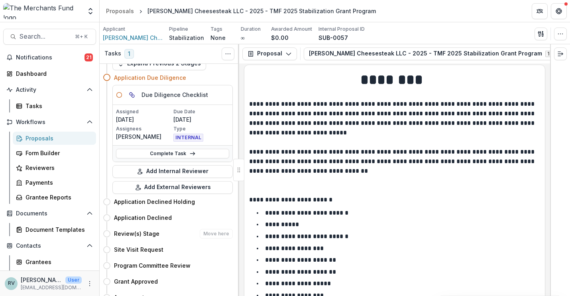
scroll to position [35, 0]
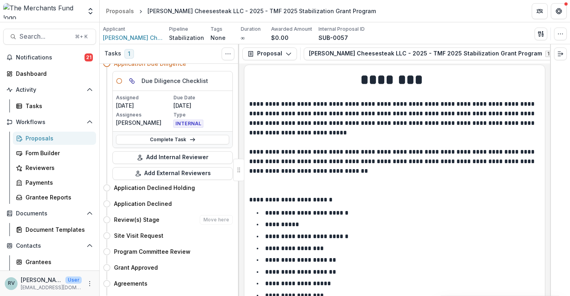
click at [152, 222] on h4 "Review(s) Stage" at bounding box center [136, 219] width 45 height 8
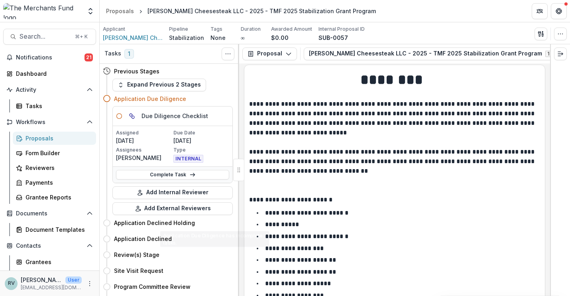
scroll to position [0, 0]
click at [171, 171] on link "Complete Task" at bounding box center [172, 175] width 113 height 10
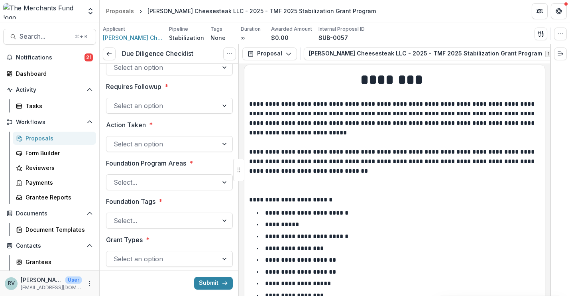
scroll to position [1219, 0]
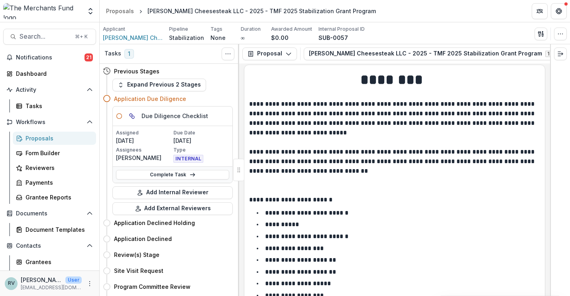
click at [55, 138] on div "Proposals" at bounding box center [58, 138] width 64 height 8
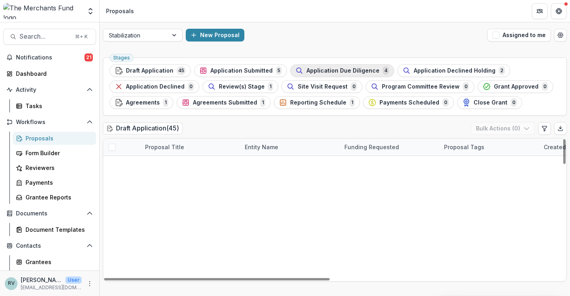
click at [315, 70] on span "Application Due Diligence" at bounding box center [343, 70] width 73 height 7
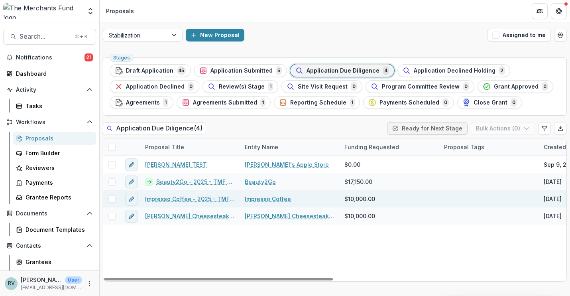
click at [170, 198] on link "Impresso Coffee - 2025 - TMF 2025 Stabilization Grant Program" at bounding box center [190, 199] width 90 height 8
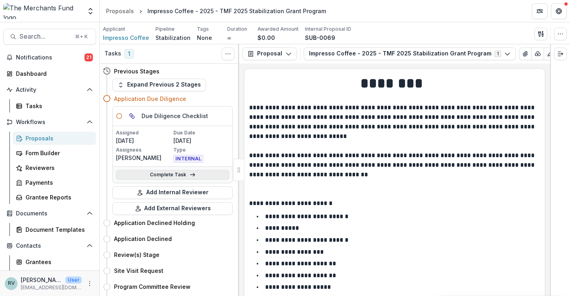
click at [179, 175] on link "Complete Task" at bounding box center [172, 175] width 113 height 10
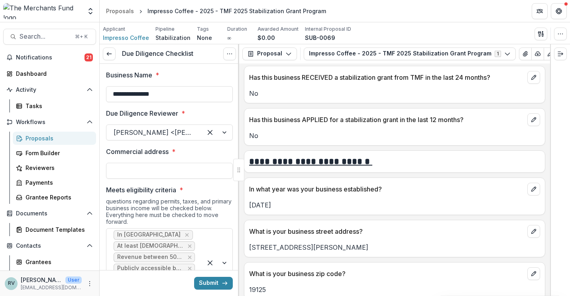
scroll to position [319, 0]
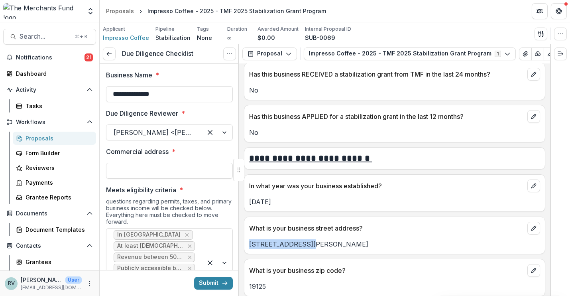
drag, startPoint x: 308, startPoint y: 245, endPoint x: 249, endPoint y: 244, distance: 58.6
click at [249, 244] on p "544 e. girard ave" at bounding box center [394, 244] width 291 height 10
copy p "544 e. girard ave"
click at [189, 172] on input "Commercial address *" at bounding box center [169, 171] width 127 height 16
paste input "**********"
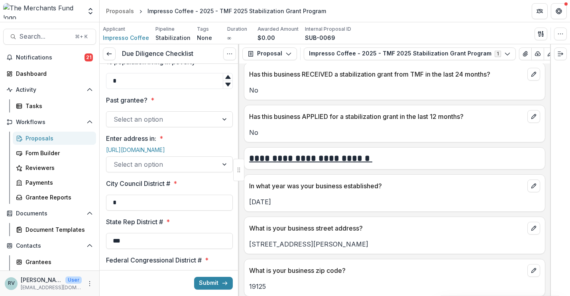
scroll to position [843, 0]
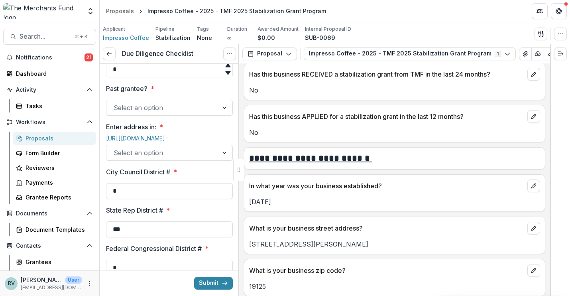
type input "**********"
click at [160, 113] on div at bounding box center [162, 107] width 97 height 11
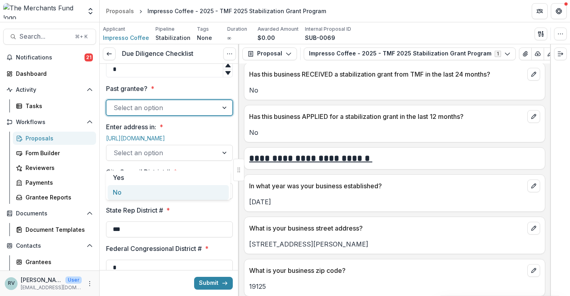
click at [150, 190] on div "No" at bounding box center [168, 192] width 121 height 15
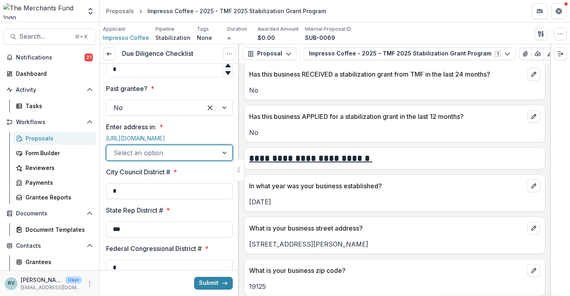
click at [137, 158] on div at bounding box center [162, 152] width 97 height 11
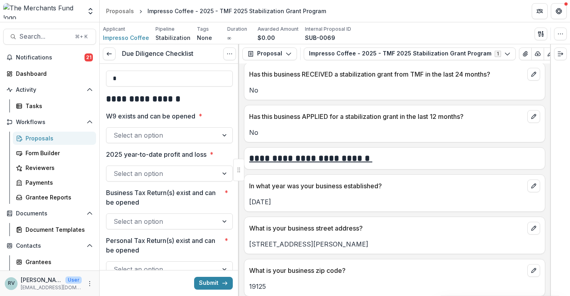
scroll to position [1061, 0]
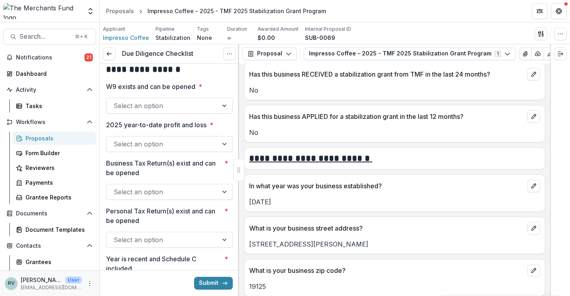
click at [134, 111] on div at bounding box center [162, 105] width 97 height 11
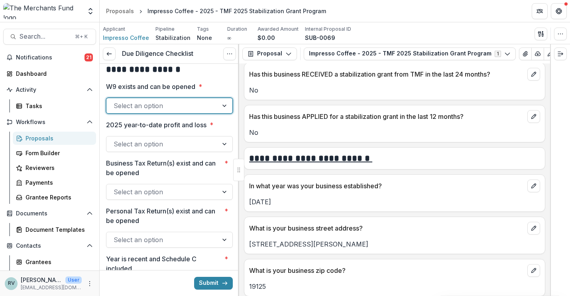
click at [135, 150] on div at bounding box center [162, 143] width 97 height 11
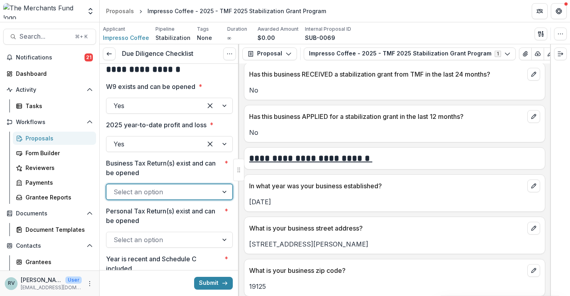
click at [132, 197] on div at bounding box center [162, 191] width 97 height 11
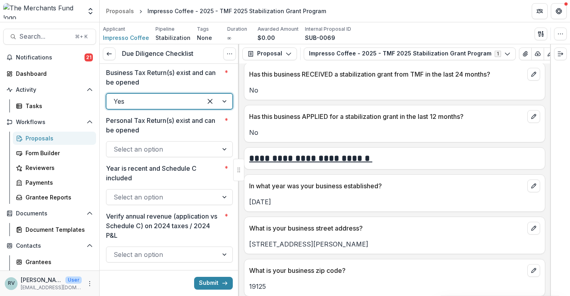
scroll to position [1178, 0]
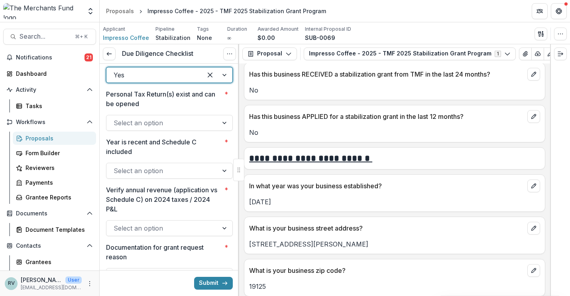
click at [132, 128] on div at bounding box center [162, 122] width 97 height 11
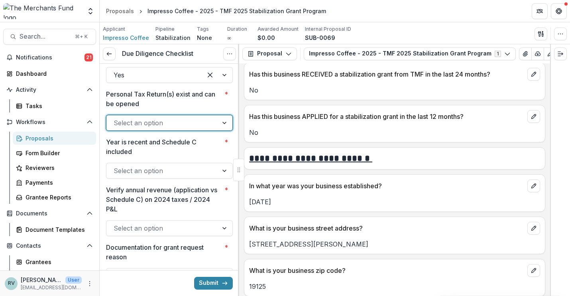
click at [131, 176] on div at bounding box center [162, 170] width 97 height 11
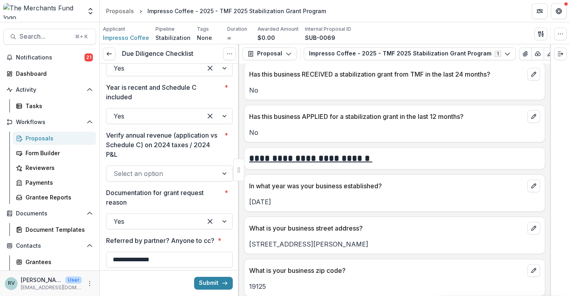
click at [135, 108] on div at bounding box center [169, 106] width 127 height 3
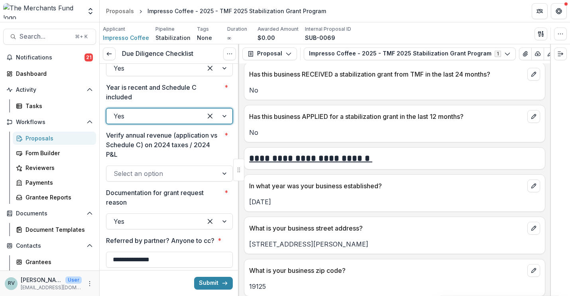
click at [134, 122] on div at bounding box center [154, 115] width 81 height 11
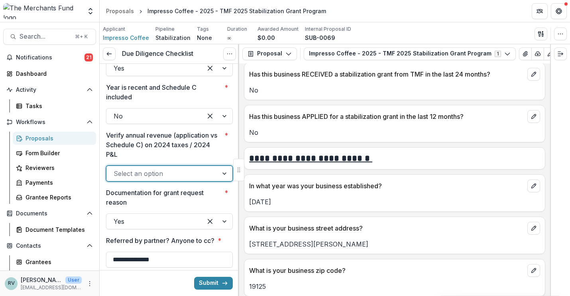
click at [131, 179] on div at bounding box center [162, 173] width 97 height 11
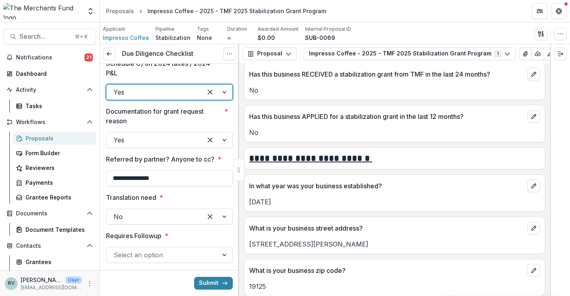
scroll to position [1317, 0]
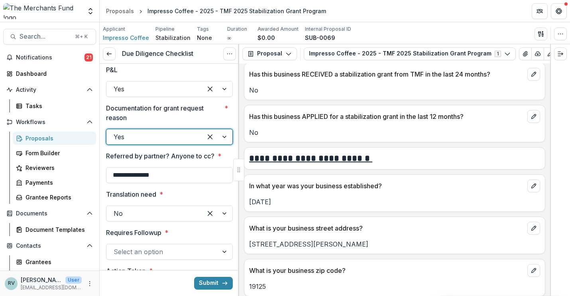
click at [137, 142] on div at bounding box center [154, 136] width 81 height 11
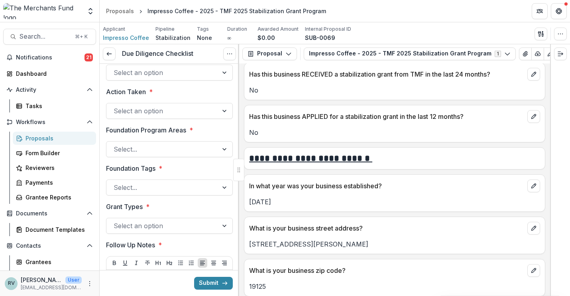
scroll to position [1510, 0]
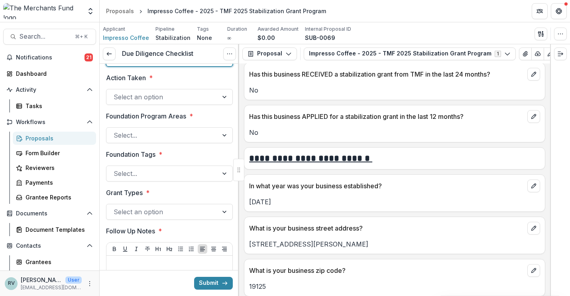
click at [142, 64] on div at bounding box center [162, 58] width 97 height 11
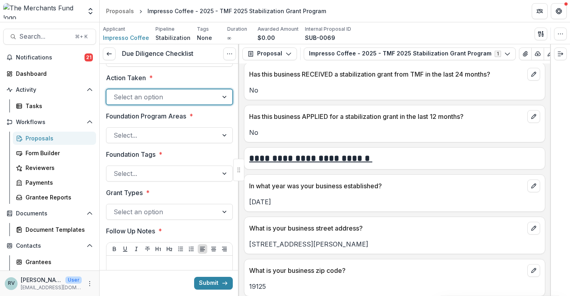
click at [136, 102] on div at bounding box center [162, 96] width 97 height 11
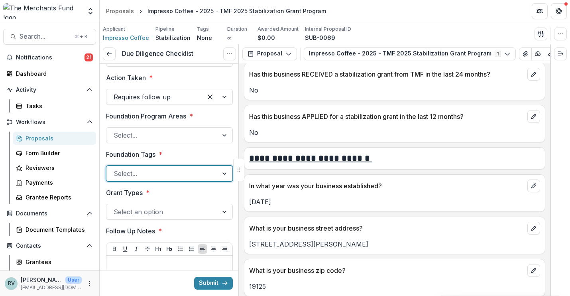
click at [140, 179] on div at bounding box center [162, 173] width 97 height 11
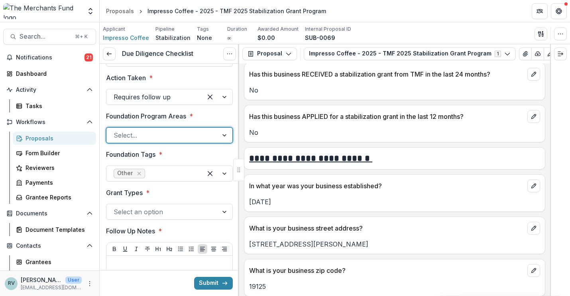
click at [130, 141] on div at bounding box center [162, 135] width 97 height 11
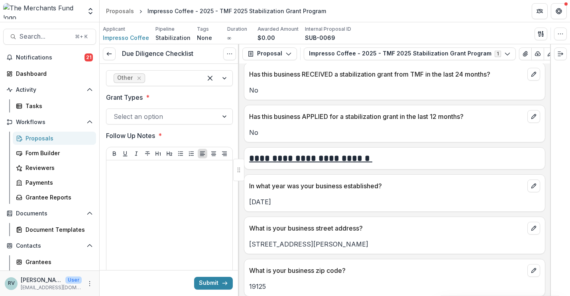
scroll to position [1614, 0]
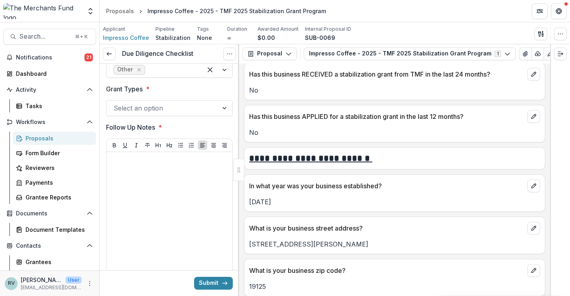
click at [139, 114] on div at bounding box center [162, 107] width 97 height 11
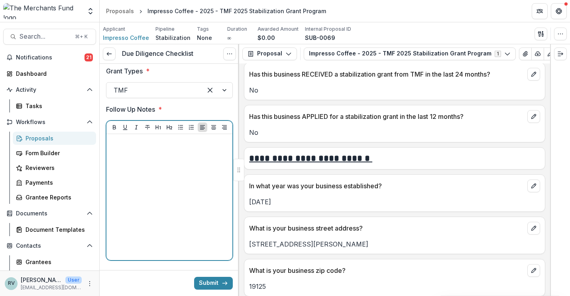
click at [133, 203] on div at bounding box center [170, 197] width 120 height 120
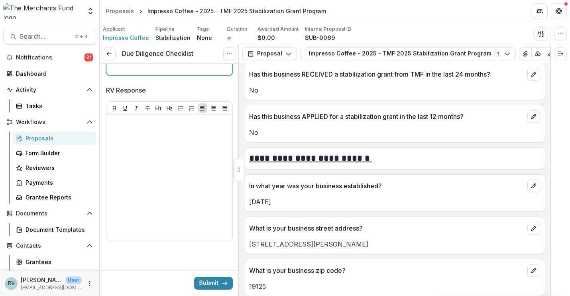
scroll to position [1827, 0]
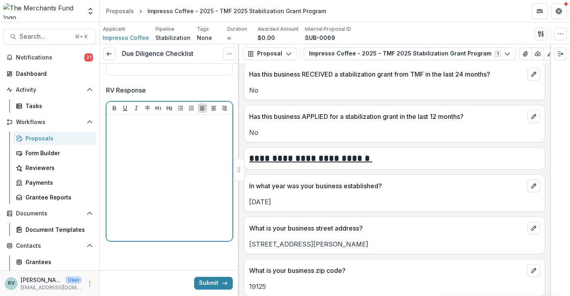
click at [117, 195] on div at bounding box center [170, 178] width 120 height 120
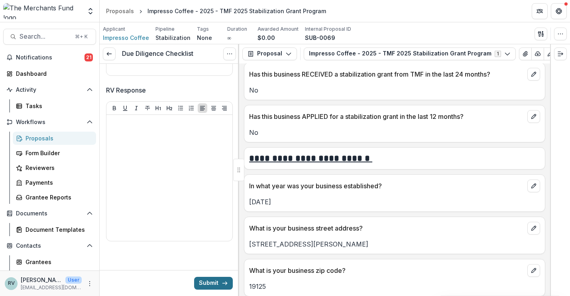
click at [212, 281] on button "Submit" at bounding box center [213, 283] width 39 height 13
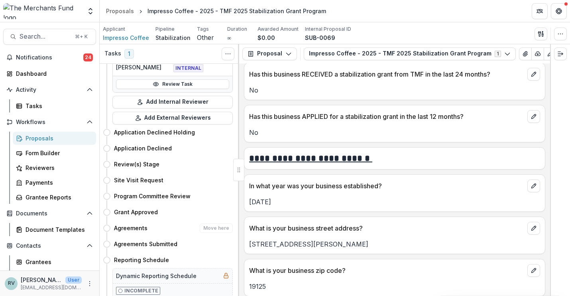
scroll to position [177, 0]
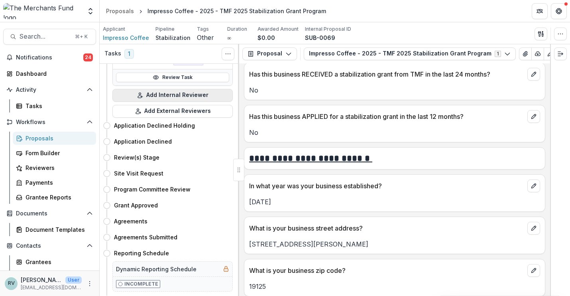
click at [190, 98] on button "Add Internal Reviewer" at bounding box center [172, 95] width 120 height 13
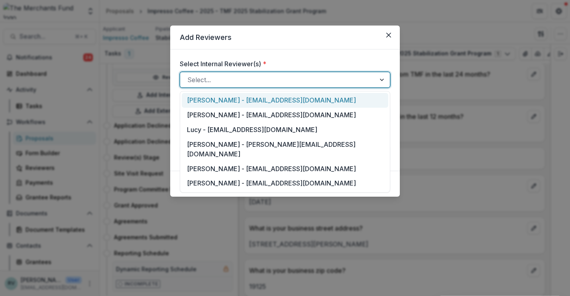
click at [221, 74] on div at bounding box center [277, 79] width 181 height 11
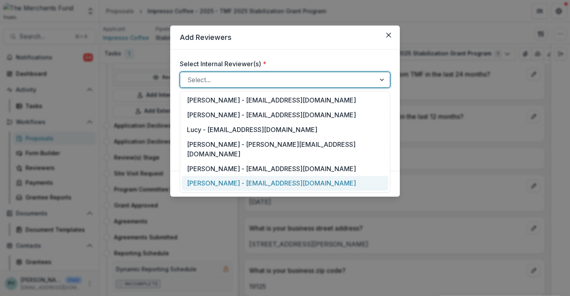
click at [215, 176] on div "George Pitsakis - coach@merchantsfund.org" at bounding box center [285, 183] width 207 height 15
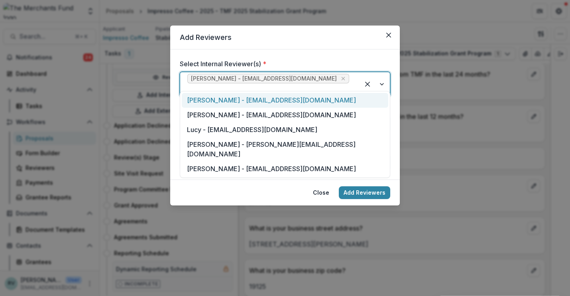
click at [223, 81] on span "George Pitsakis - coach@merchantsfund.org" at bounding box center [264, 78] width 146 height 7
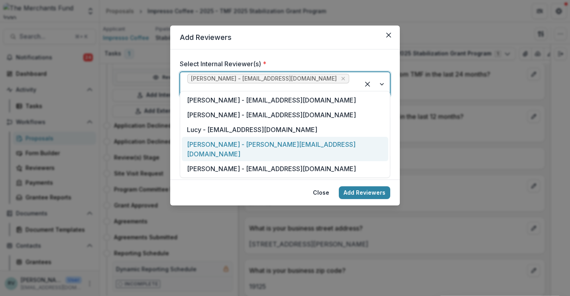
click at [219, 144] on div "Rachael Viscidy - rachael@merchantsfund.org" at bounding box center [285, 149] width 207 height 24
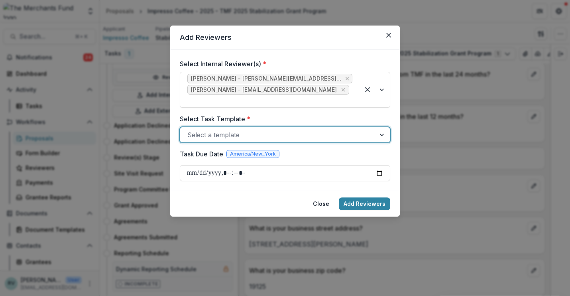
click at [266, 129] on div at bounding box center [277, 134] width 181 height 11
click at [380, 127] on div at bounding box center [383, 134] width 14 height 15
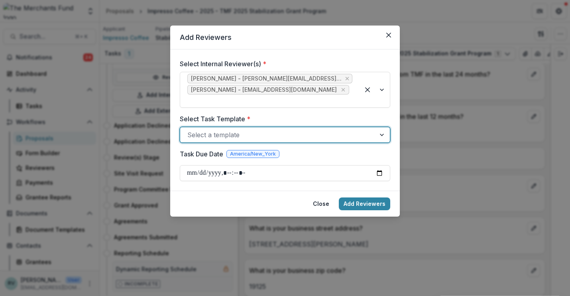
click at [382, 127] on div at bounding box center [383, 134] width 14 height 15
click at [392, 33] on button "Close" at bounding box center [388, 35] width 13 height 13
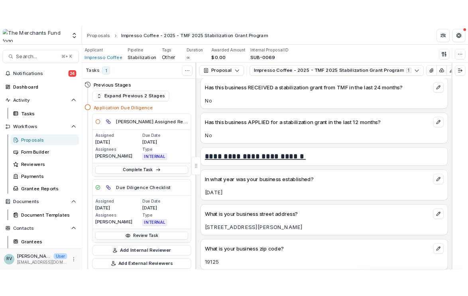
scroll to position [0, 0]
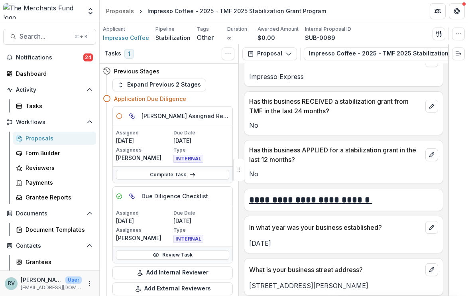
click at [335, 110] on p "Has this business RECEIVED a stabilization grant from TMF in the last 24 months?" at bounding box center [335, 106] width 173 height 19
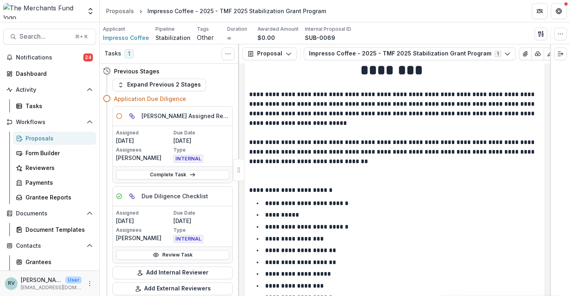
scroll to position [14, 0]
click at [176, 175] on link "Complete Task" at bounding box center [172, 175] width 113 height 10
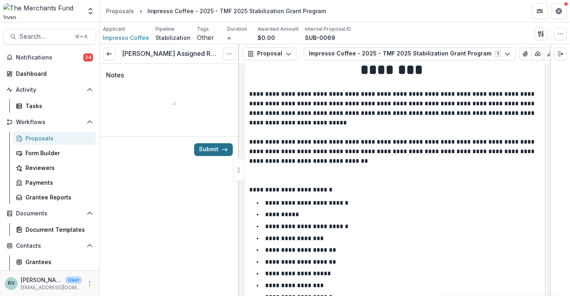
click at [212, 156] on button "Submit" at bounding box center [213, 149] width 39 height 13
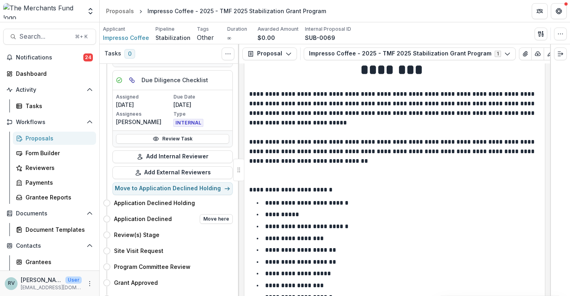
scroll to position [116, 0]
click at [212, 233] on button "Move here" at bounding box center [216, 235] width 33 height 10
select select "**********"
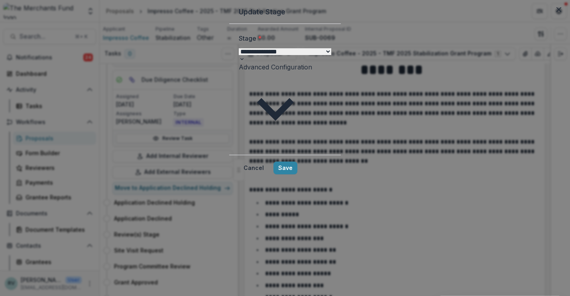
click at [239, 110] on button "Advanced Configuration" at bounding box center [275, 103] width 73 height 83
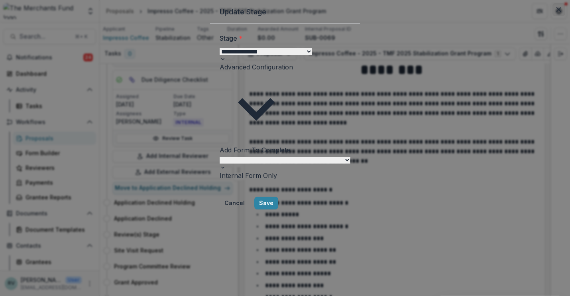
click at [557, 12] on icon "Close" at bounding box center [559, 9] width 5 height 5
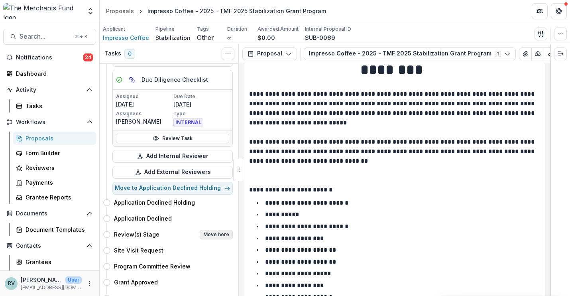
click at [219, 233] on button "Move here" at bounding box center [216, 235] width 33 height 10
select select "**********"
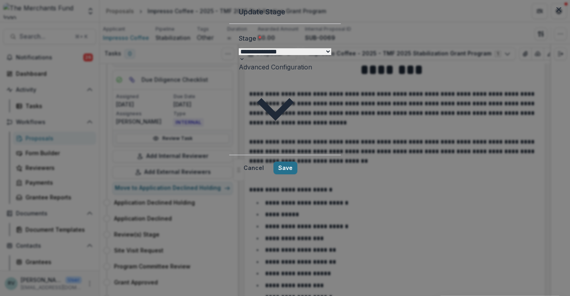
click at [298, 162] on button "Save" at bounding box center [286, 168] width 24 height 13
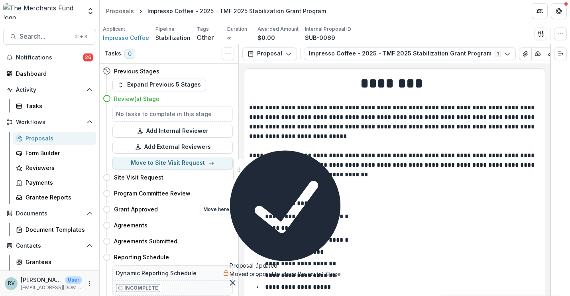
scroll to position [0, 0]
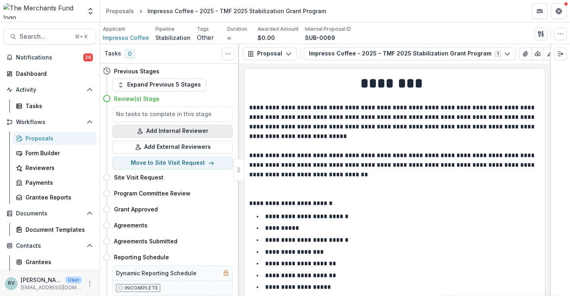
click at [186, 130] on button "Add Internal Reviewer" at bounding box center [172, 131] width 120 height 13
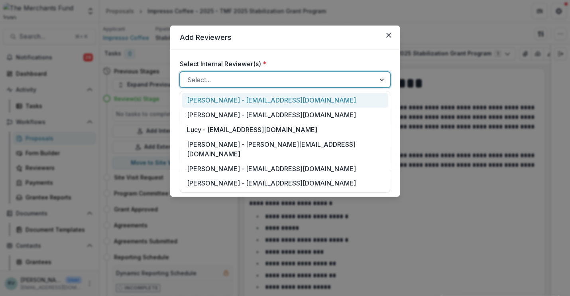
click at [218, 81] on div at bounding box center [277, 79] width 181 height 11
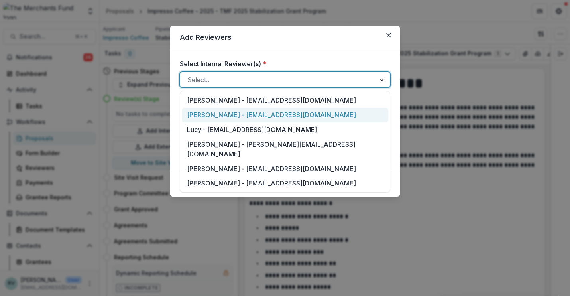
click at [224, 114] on div "Natalie Francis - support@merchantsfund.org" at bounding box center [285, 115] width 207 height 15
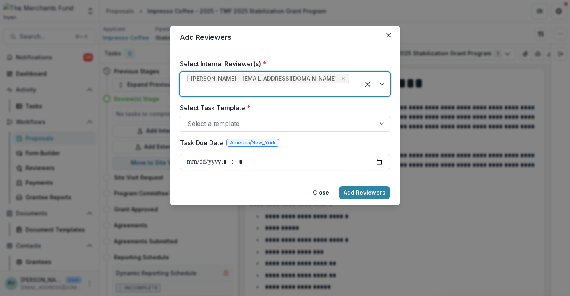
click at [335, 84] on div at bounding box center [269, 89] width 165 height 11
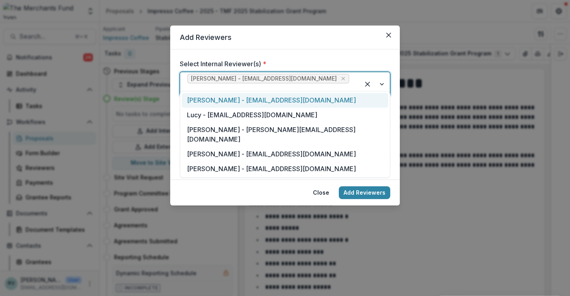
click at [318, 103] on div "Helen Horstmann-Allen - ops@merchantsfund.org" at bounding box center [285, 100] width 207 height 15
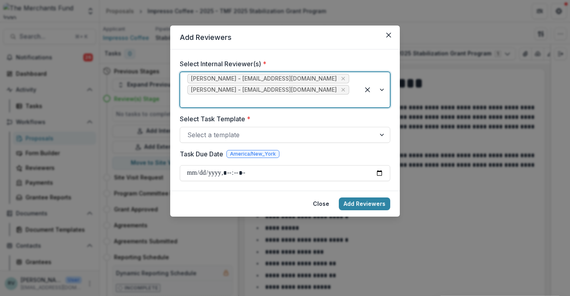
click at [335, 95] on div at bounding box center [269, 100] width 165 height 11
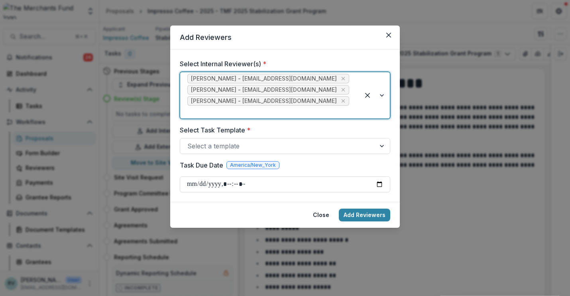
click at [332, 106] on div at bounding box center [269, 111] width 165 height 11
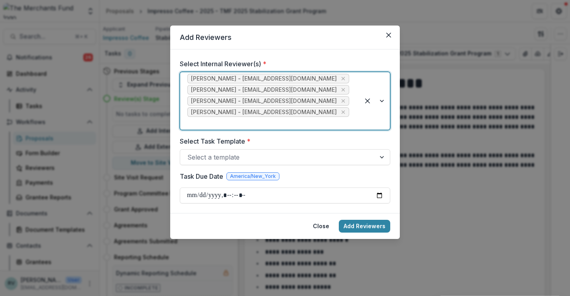
click at [335, 118] on div at bounding box center [269, 123] width 165 height 11
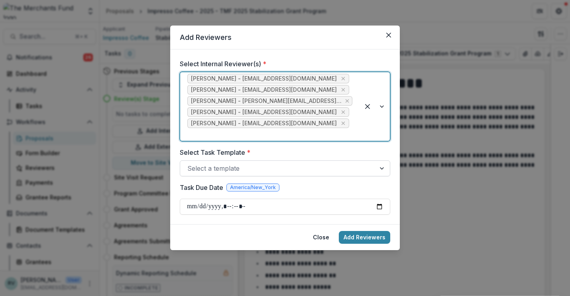
click at [304, 163] on div at bounding box center [277, 168] width 181 height 11
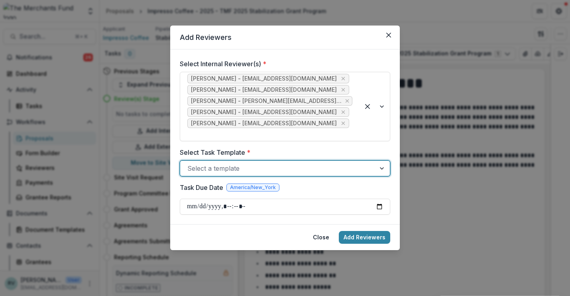
click at [303, 163] on div at bounding box center [277, 168] width 181 height 11
click at [338, 163] on div at bounding box center [277, 168] width 181 height 11
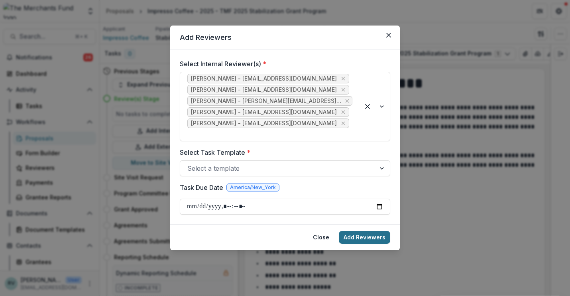
click at [369, 231] on button "Add Reviewers" at bounding box center [364, 237] width 51 height 13
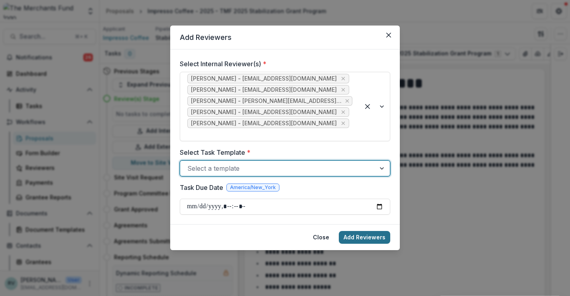
click at [366, 231] on button "Add Reviewers" at bounding box center [364, 237] width 51 height 13
click at [359, 163] on div at bounding box center [277, 168] width 181 height 11
click at [375, 162] on div "Select a template" at bounding box center [277, 168] width 195 height 13
click at [382, 161] on div at bounding box center [383, 168] width 14 height 15
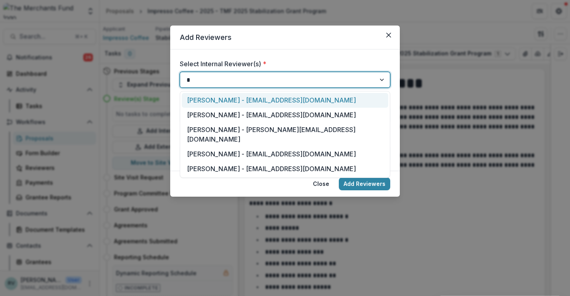
type input "**"
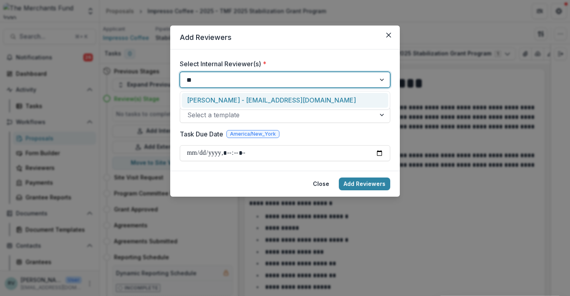
click at [356, 100] on div "Helen Horstmann-Allen - ops@merchantsfund.org" at bounding box center [285, 100] width 207 height 15
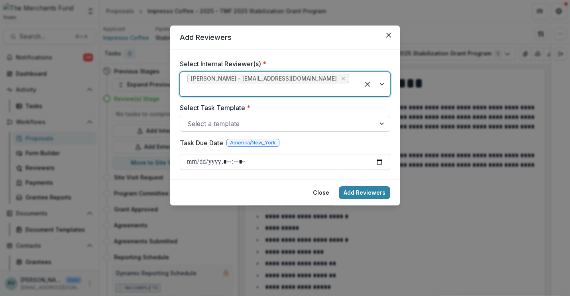
click at [374, 118] on div "Select a template" at bounding box center [277, 123] width 195 height 13
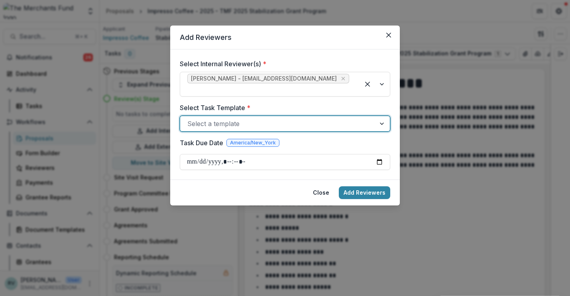
click at [383, 116] on div at bounding box center [383, 123] width 14 height 15
click at [340, 82] on icon "Remove Helen Horstmann-Allen - ops@merchantsfund.org" at bounding box center [343, 78] width 6 height 6
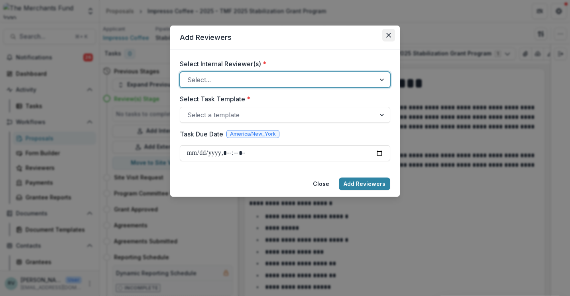
click at [388, 34] on icon "Close" at bounding box center [388, 35] width 5 height 5
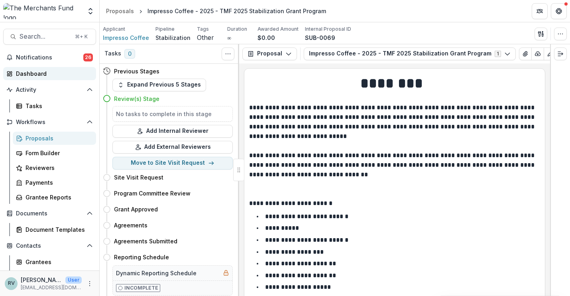
click at [36, 74] on div "Dashboard" at bounding box center [53, 73] width 74 height 8
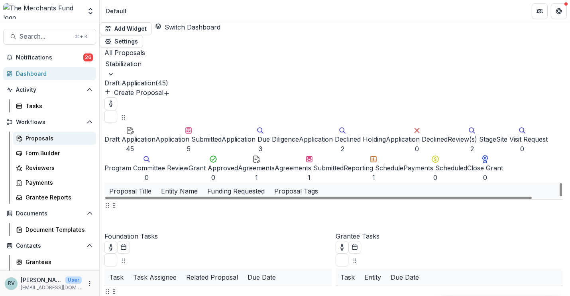
click at [45, 142] on link "Proposals" at bounding box center [54, 138] width 83 height 13
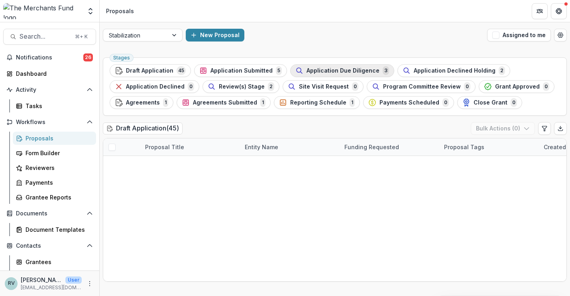
click at [307, 68] on span "Application Due Diligence" at bounding box center [343, 70] width 73 height 7
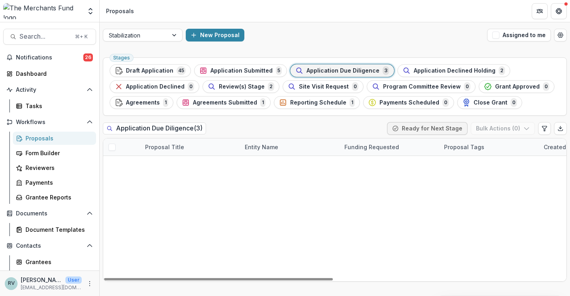
click at [194, 156] on div "Lucy TEST Lucy's Apple Store $0.00 Sep 9, 2025 -- TMF 2025 Stabilization Grant …" at bounding box center [334, 156] width 463 height 0
